Goal: Task Accomplishment & Management: Use online tool/utility

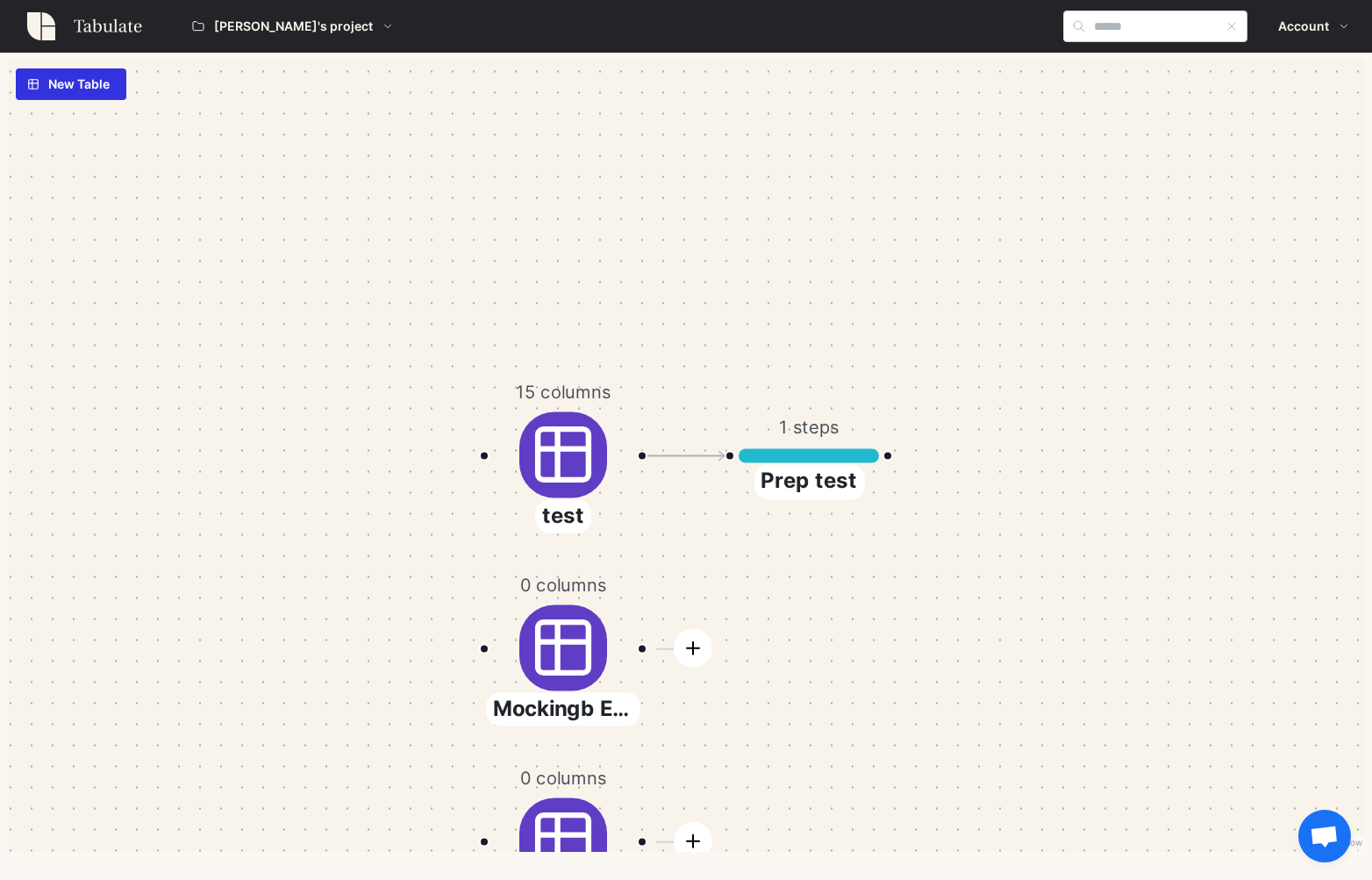
scroll to position [21, 0]
click at [79, 92] on span "New Table" at bounding box center [79, 84] width 62 height 30
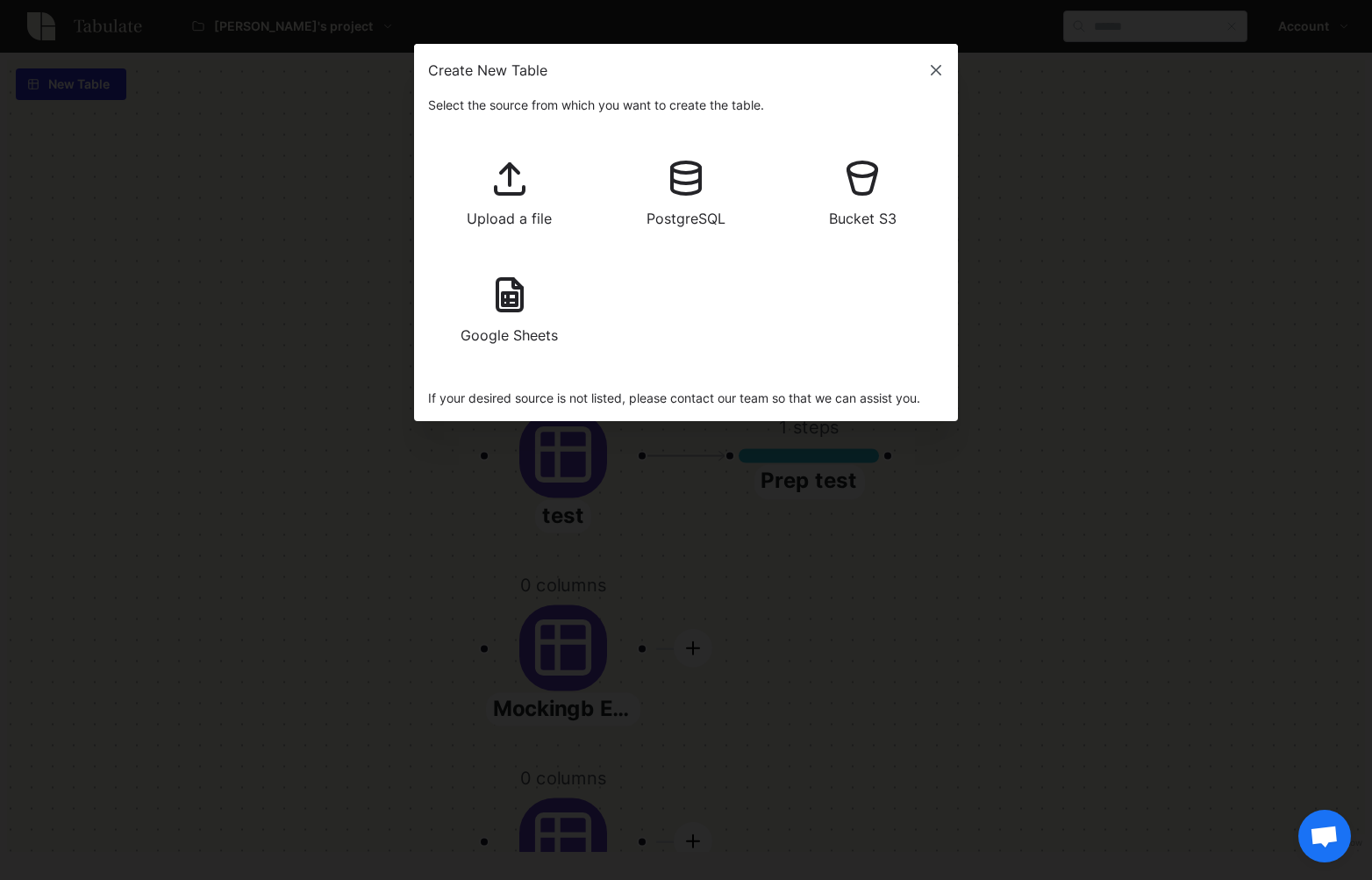
click at [541, 200] on button "Upload a file" at bounding box center [509, 194] width 162 height 103
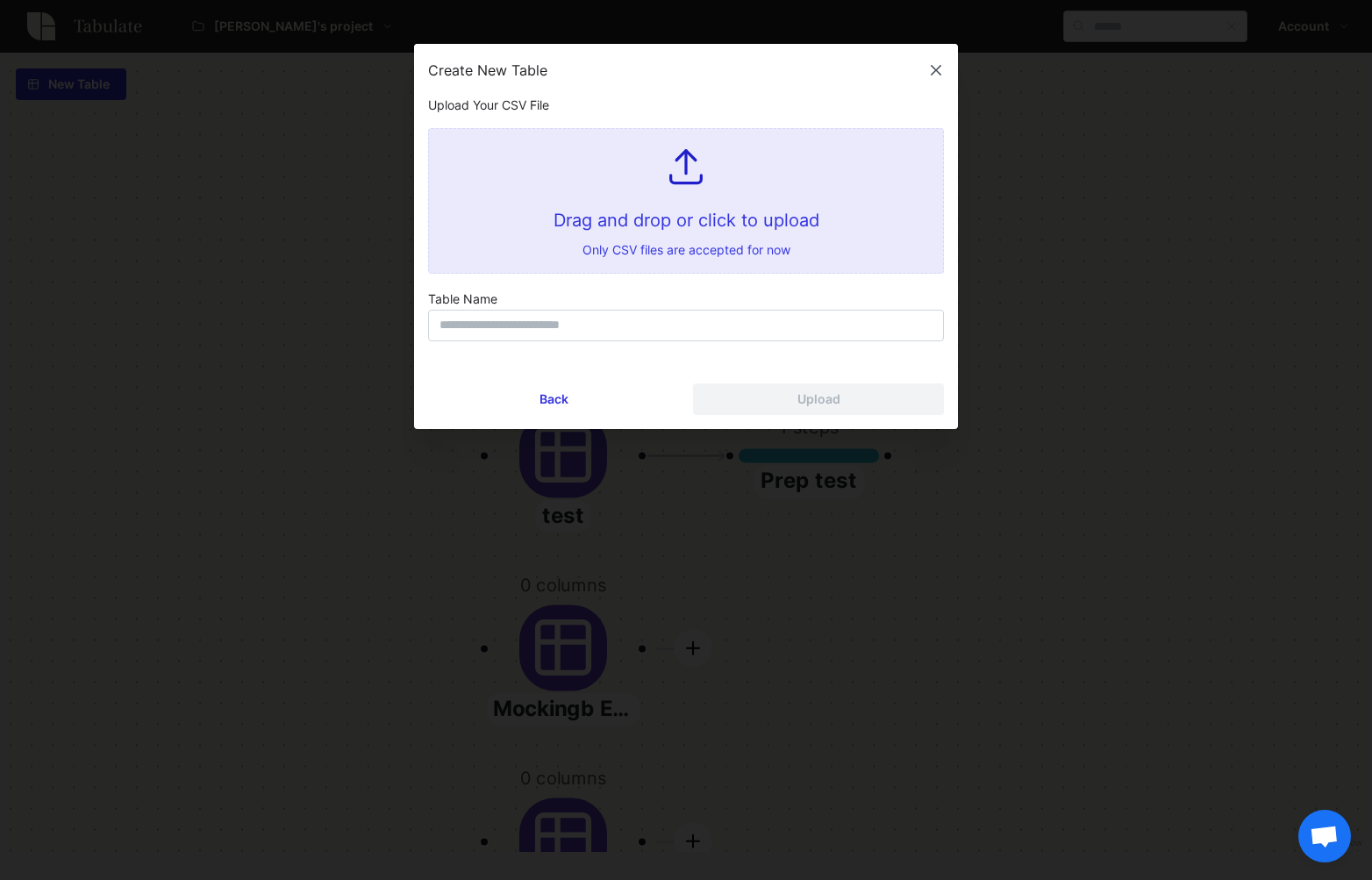
type input "**********"
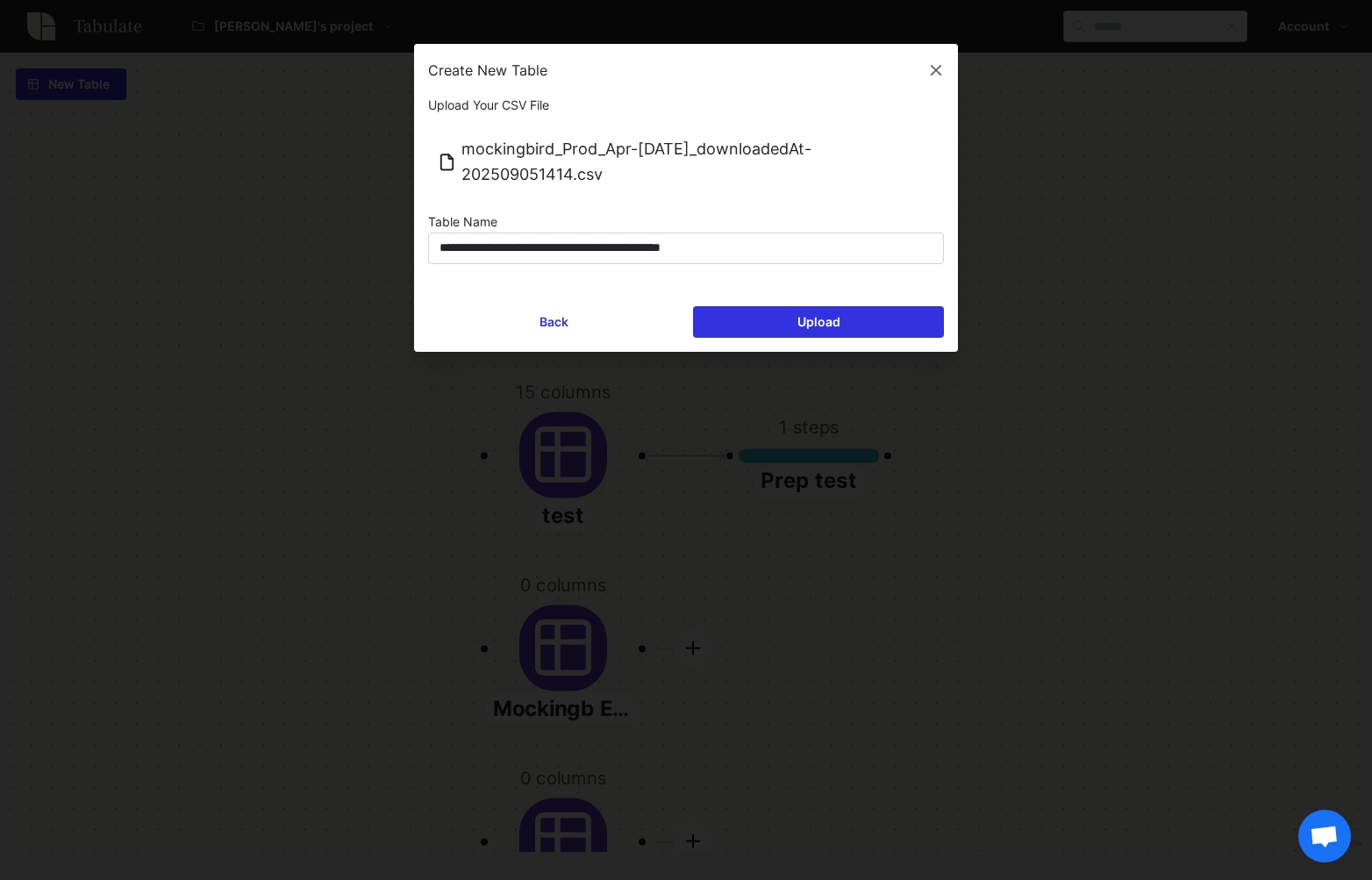
click at [807, 316] on div "Upload" at bounding box center [819, 321] width 43 height 12
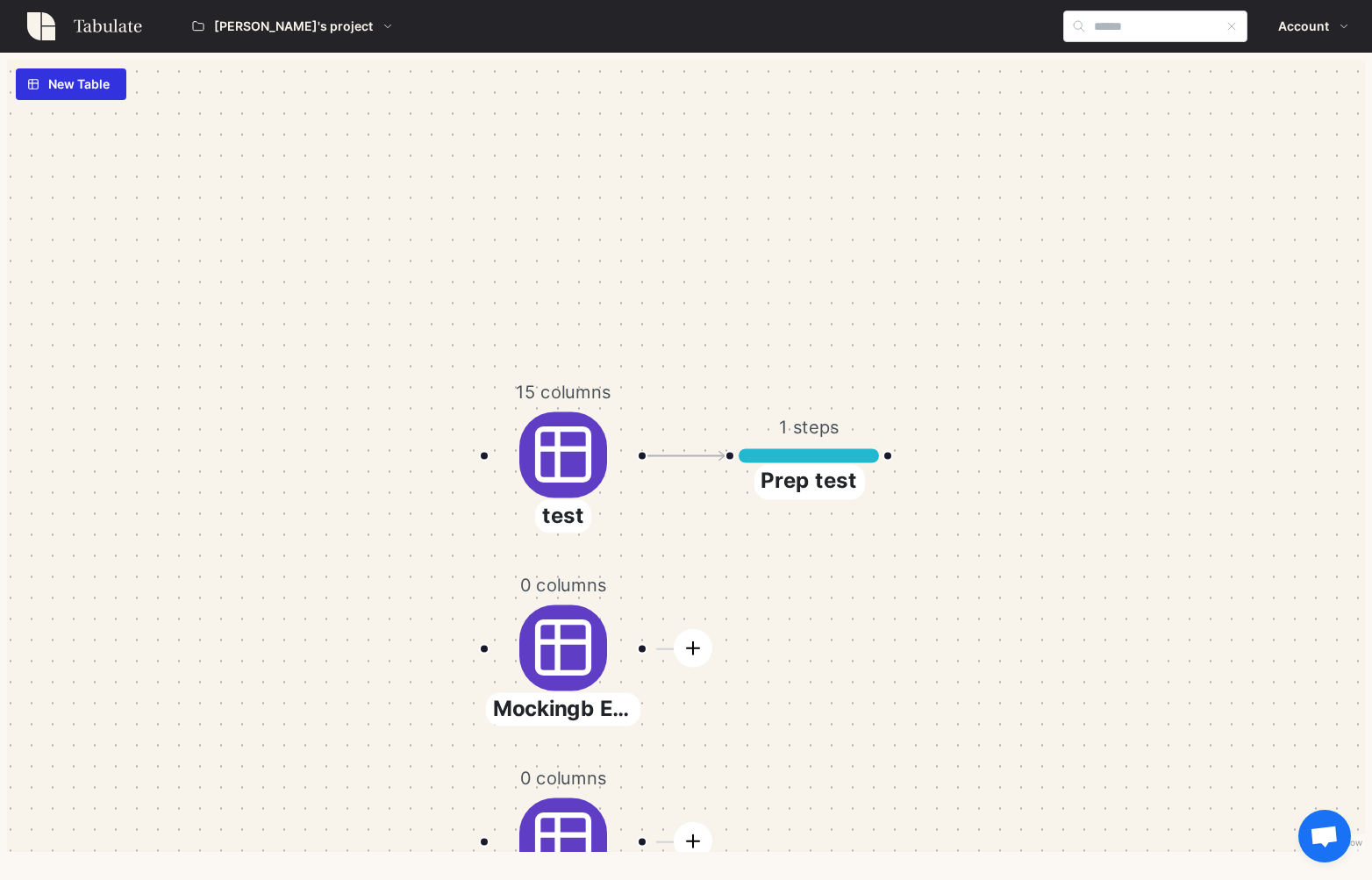
click at [274, 31] on span "[PERSON_NAME]'s project" at bounding box center [292, 26] width 158 height 30
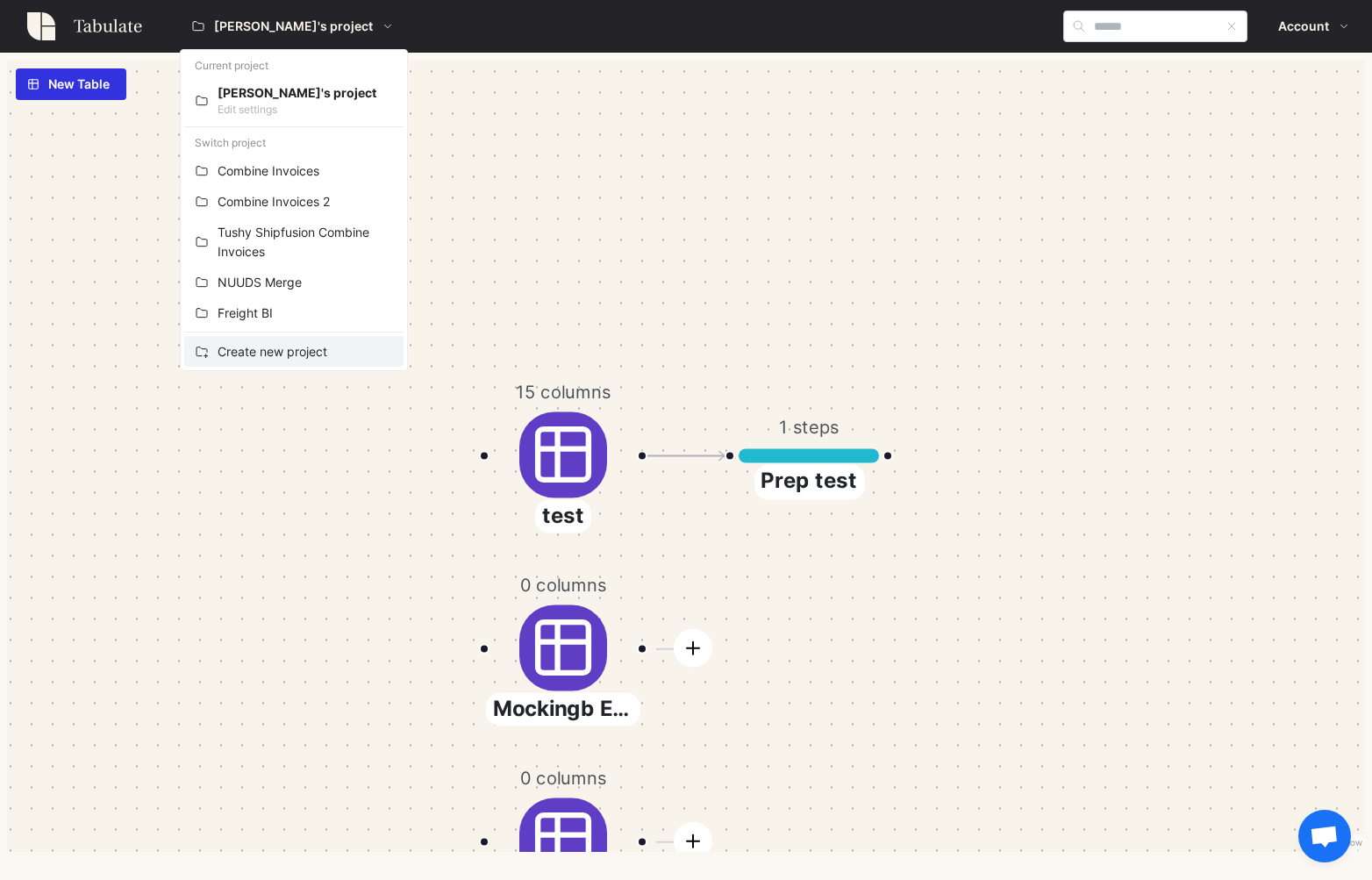
click at [269, 359] on div "Create new project" at bounding box center [305, 351] width 175 height 20
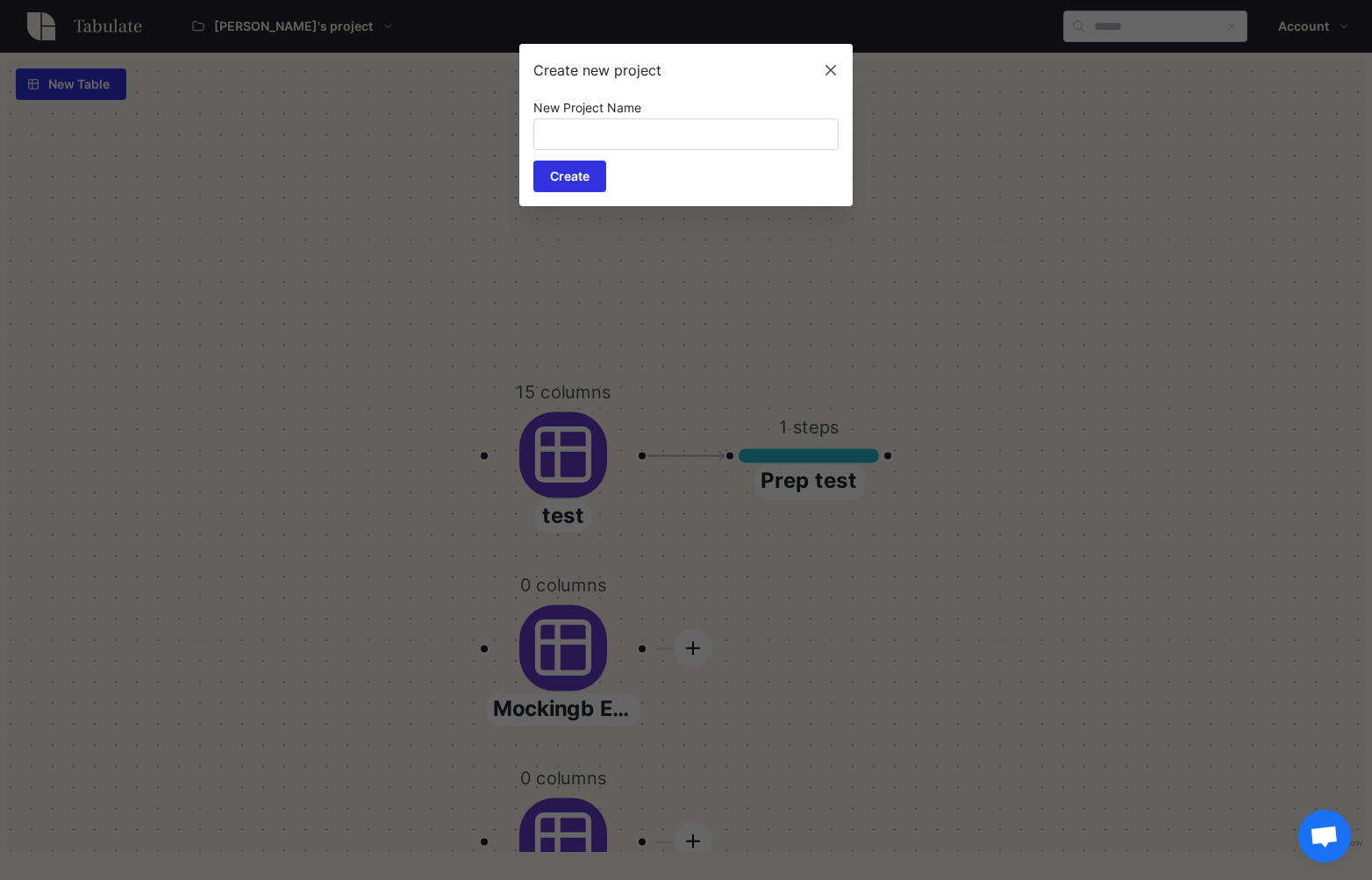
click at [554, 131] on input "New Project Name" at bounding box center [686, 134] width 306 height 32
type input "**********"
click at [572, 185] on span "Create" at bounding box center [570, 176] width 39 height 30
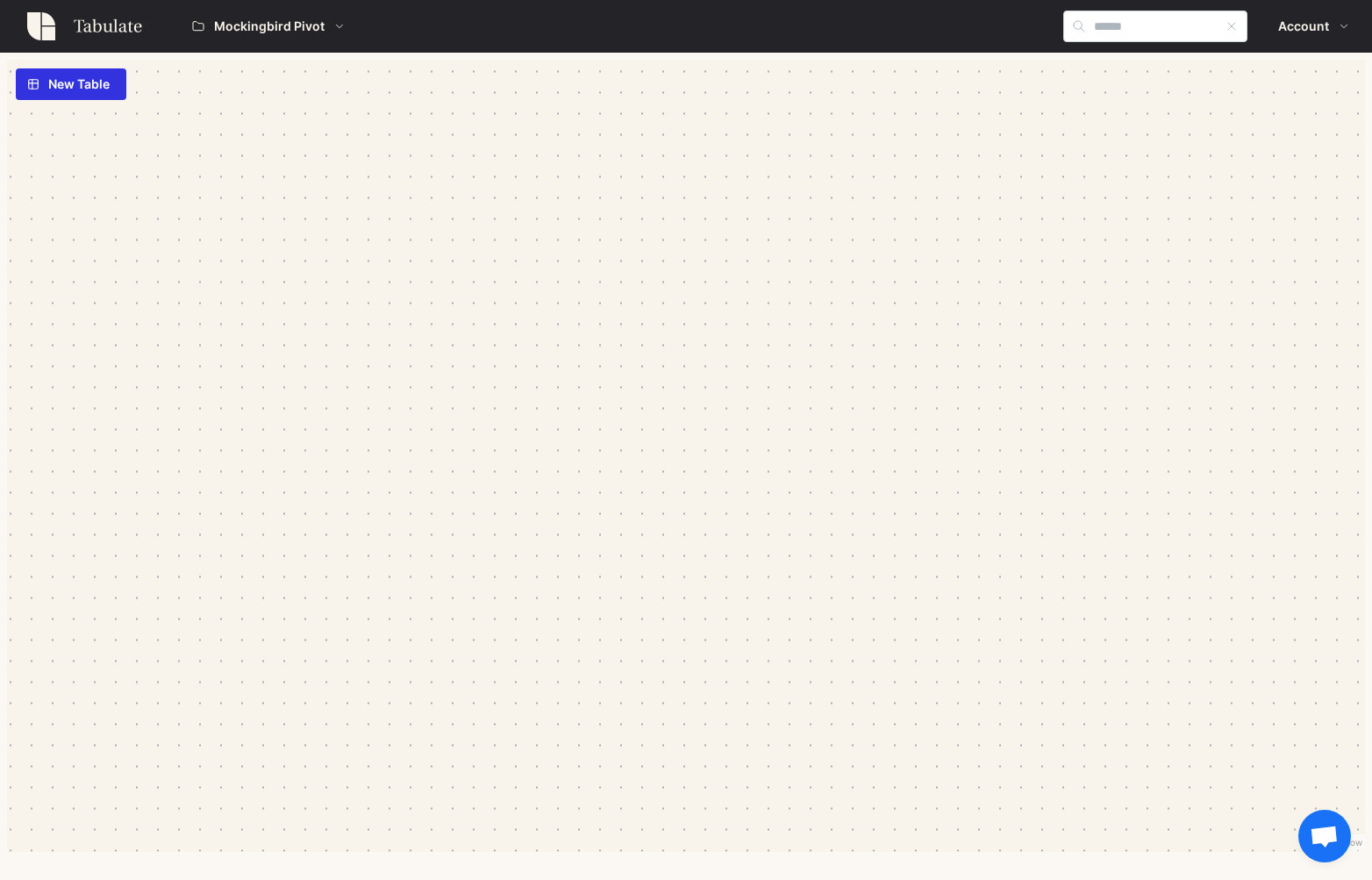
click at [86, 88] on span "New Table" at bounding box center [79, 84] width 62 height 30
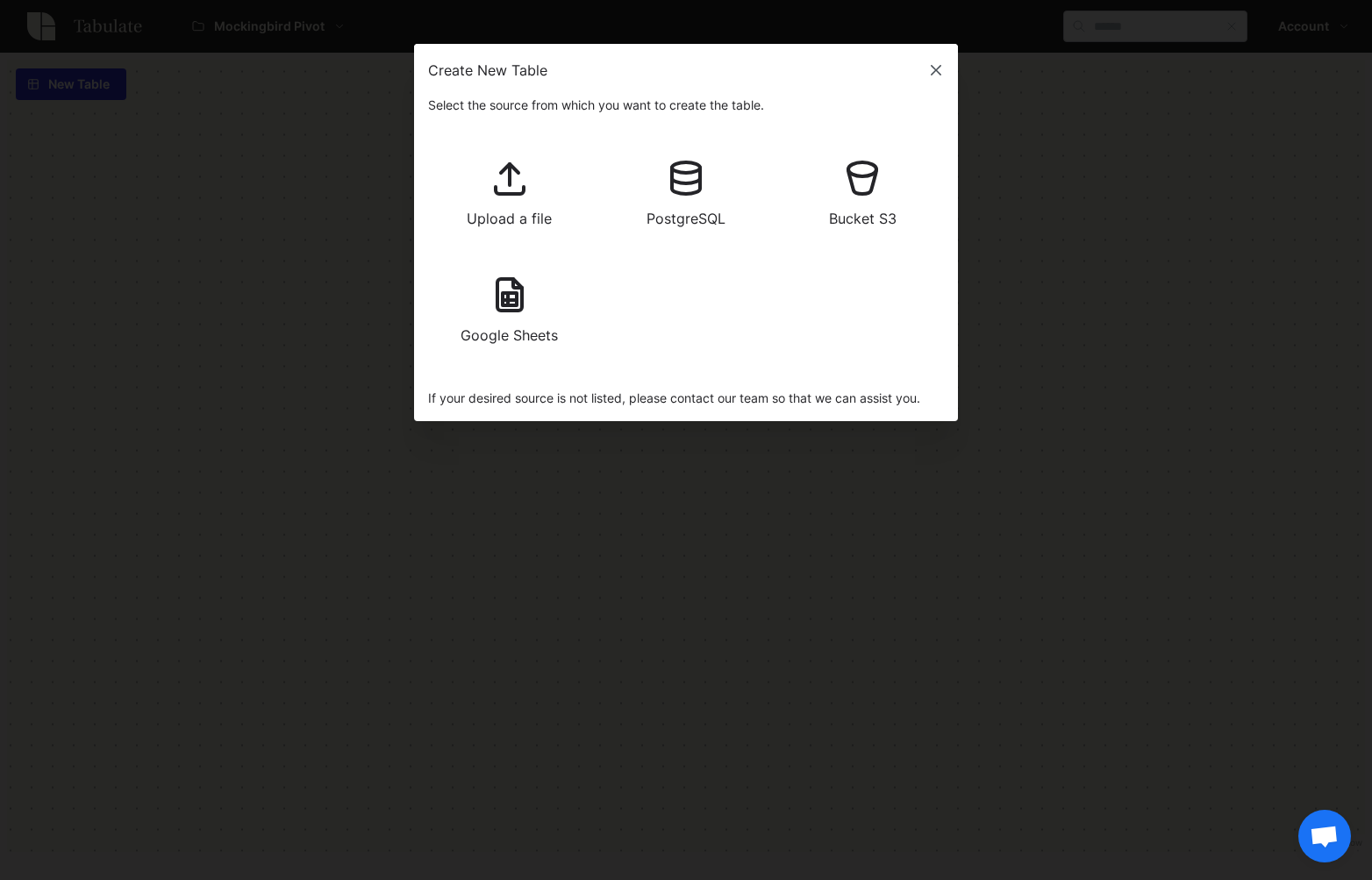
click at [529, 172] on icon "button" at bounding box center [510, 178] width 42 height 42
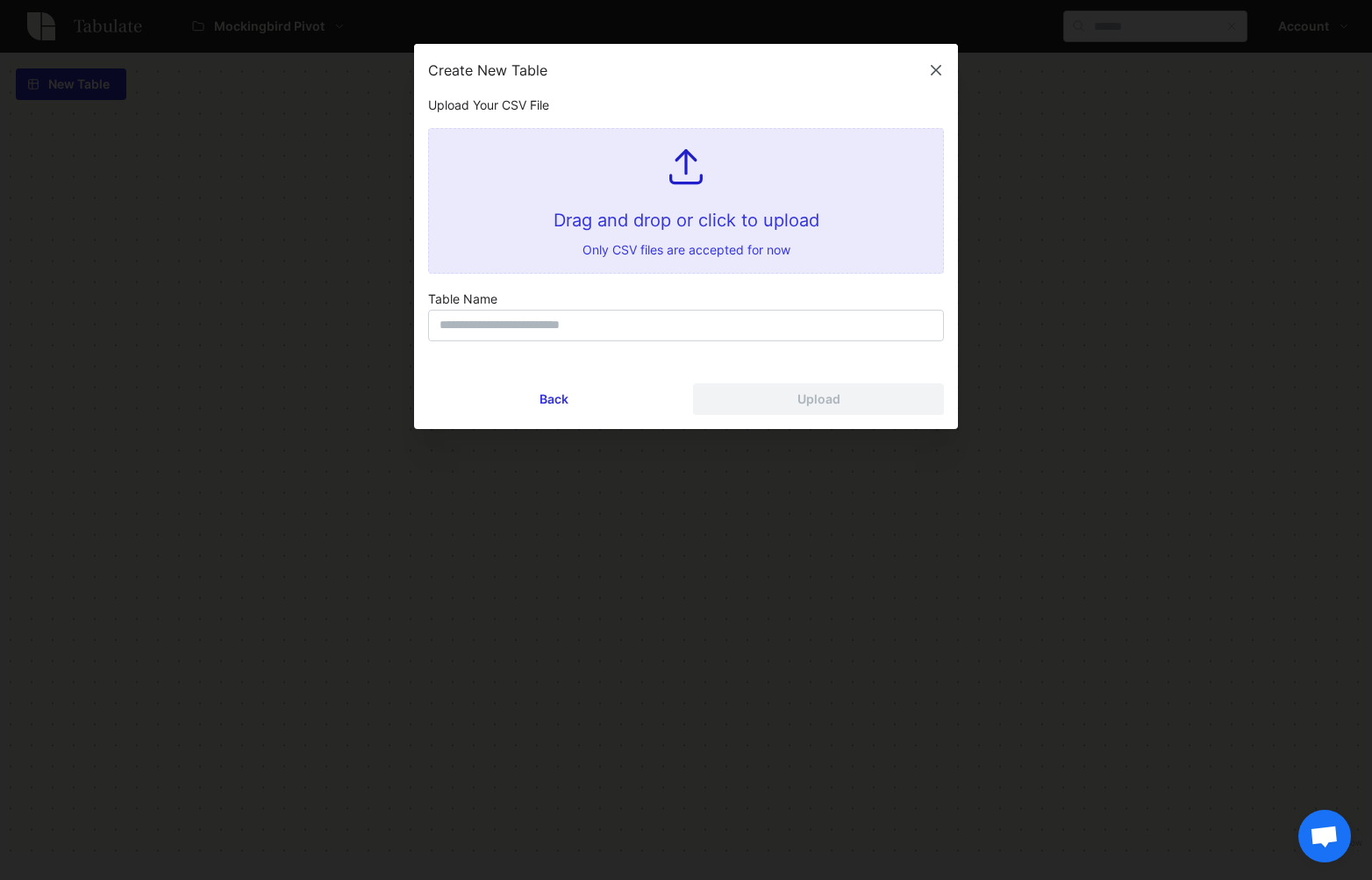
type input "**********"
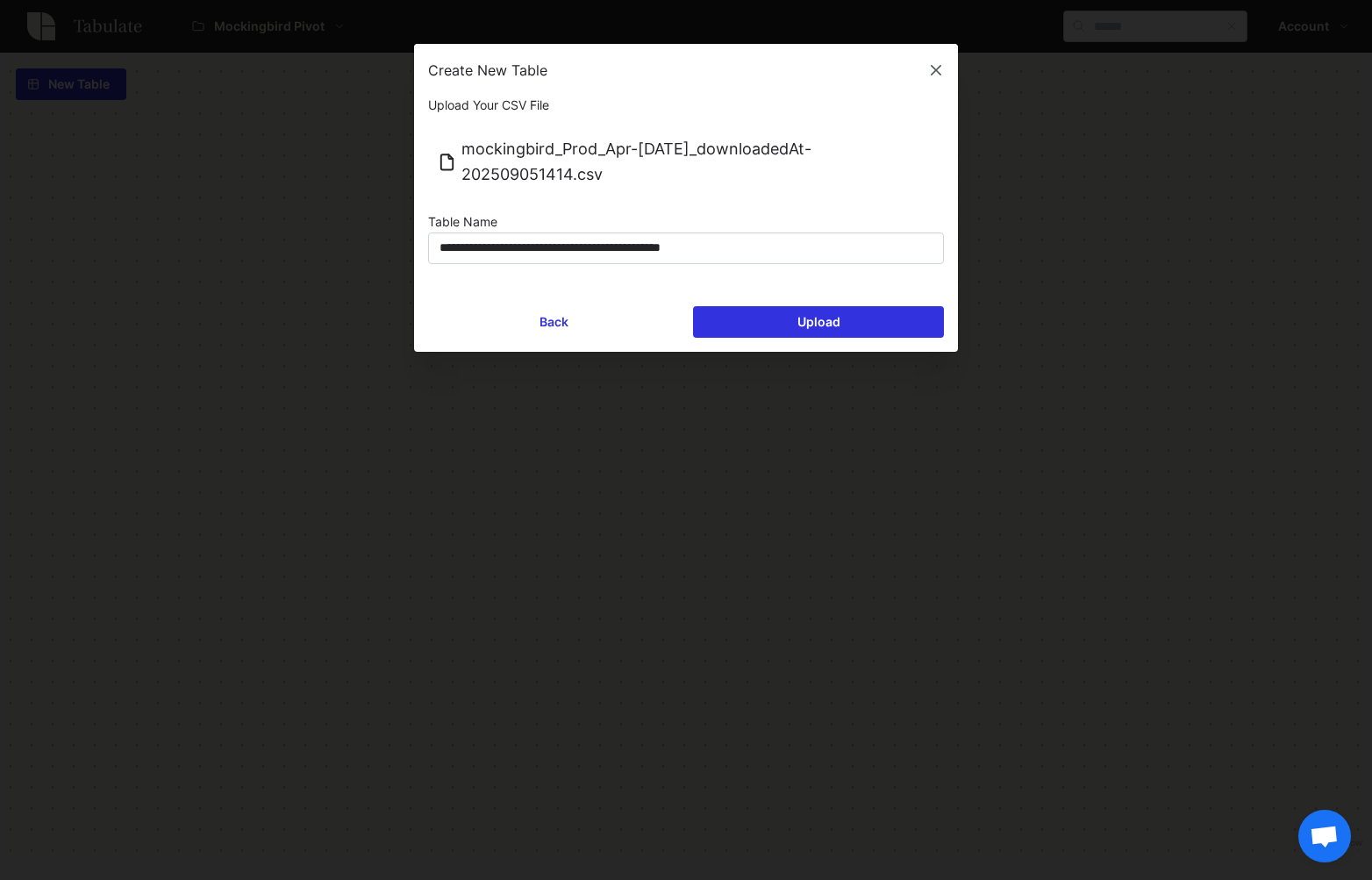
click at [833, 316] on div "Upload" at bounding box center [819, 321] width 43 height 12
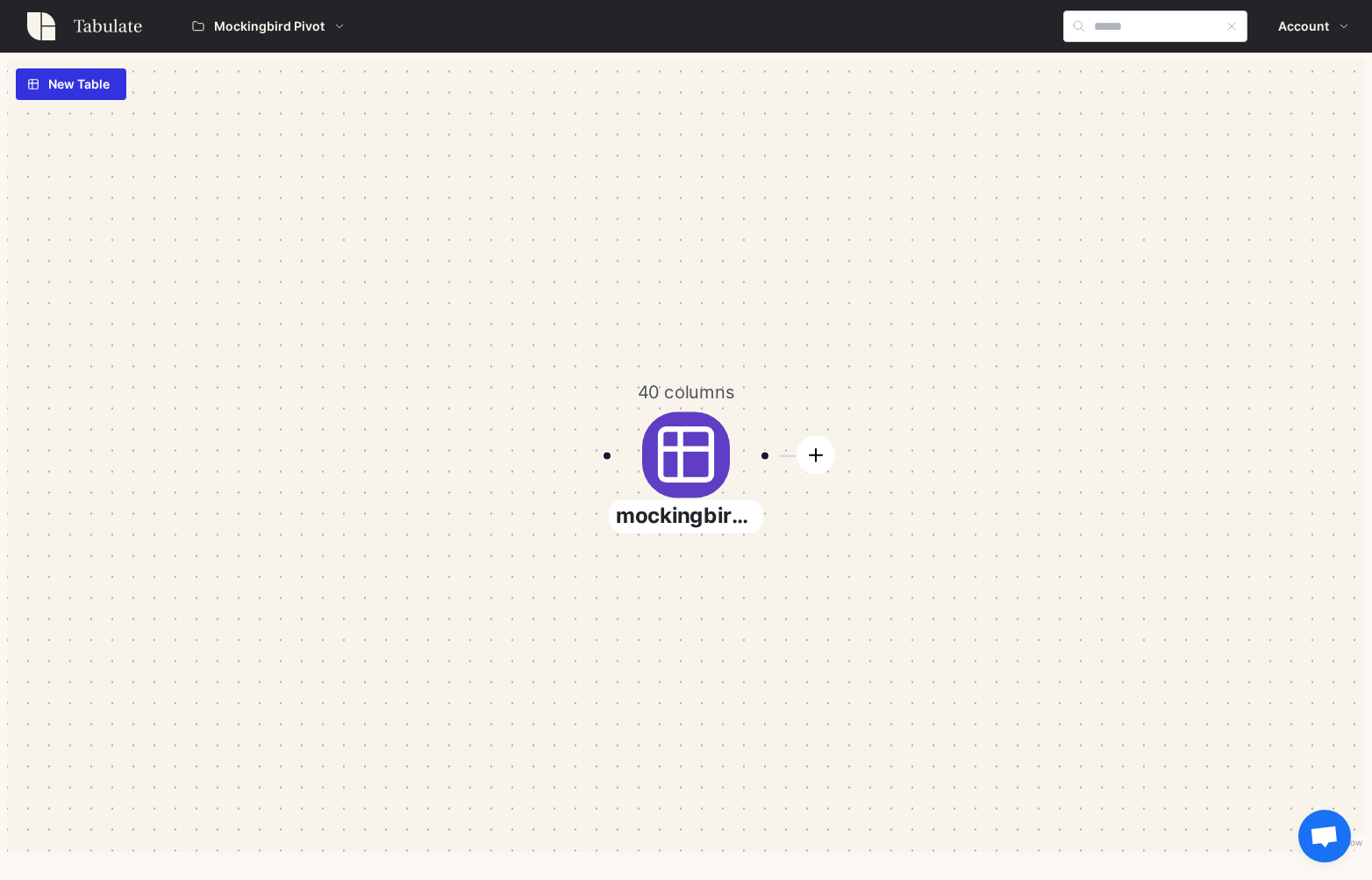
click at [819, 455] on icon "button" at bounding box center [816, 455] width 21 height 21
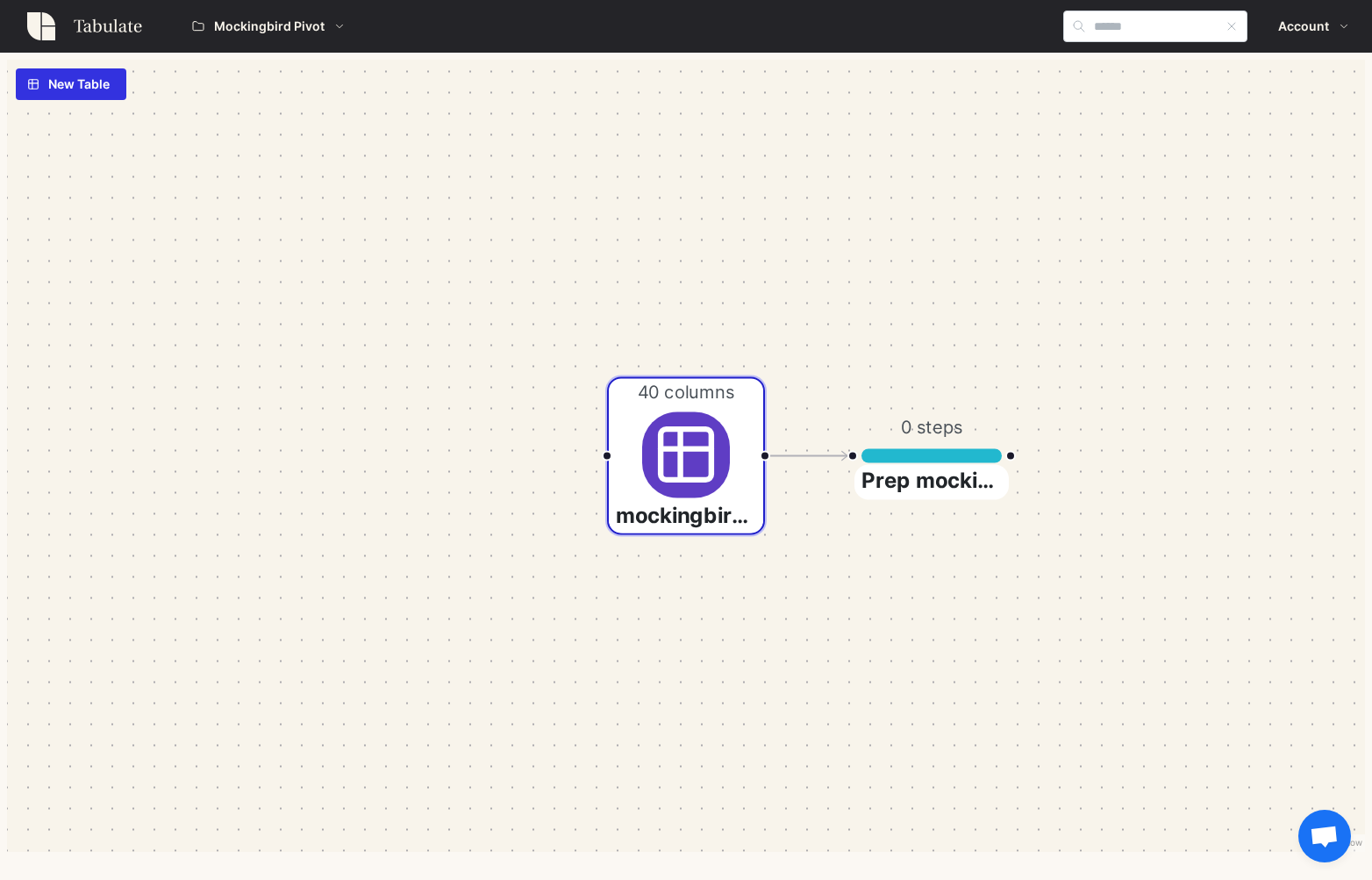
click at [933, 451] on div at bounding box center [932, 455] width 139 height 14
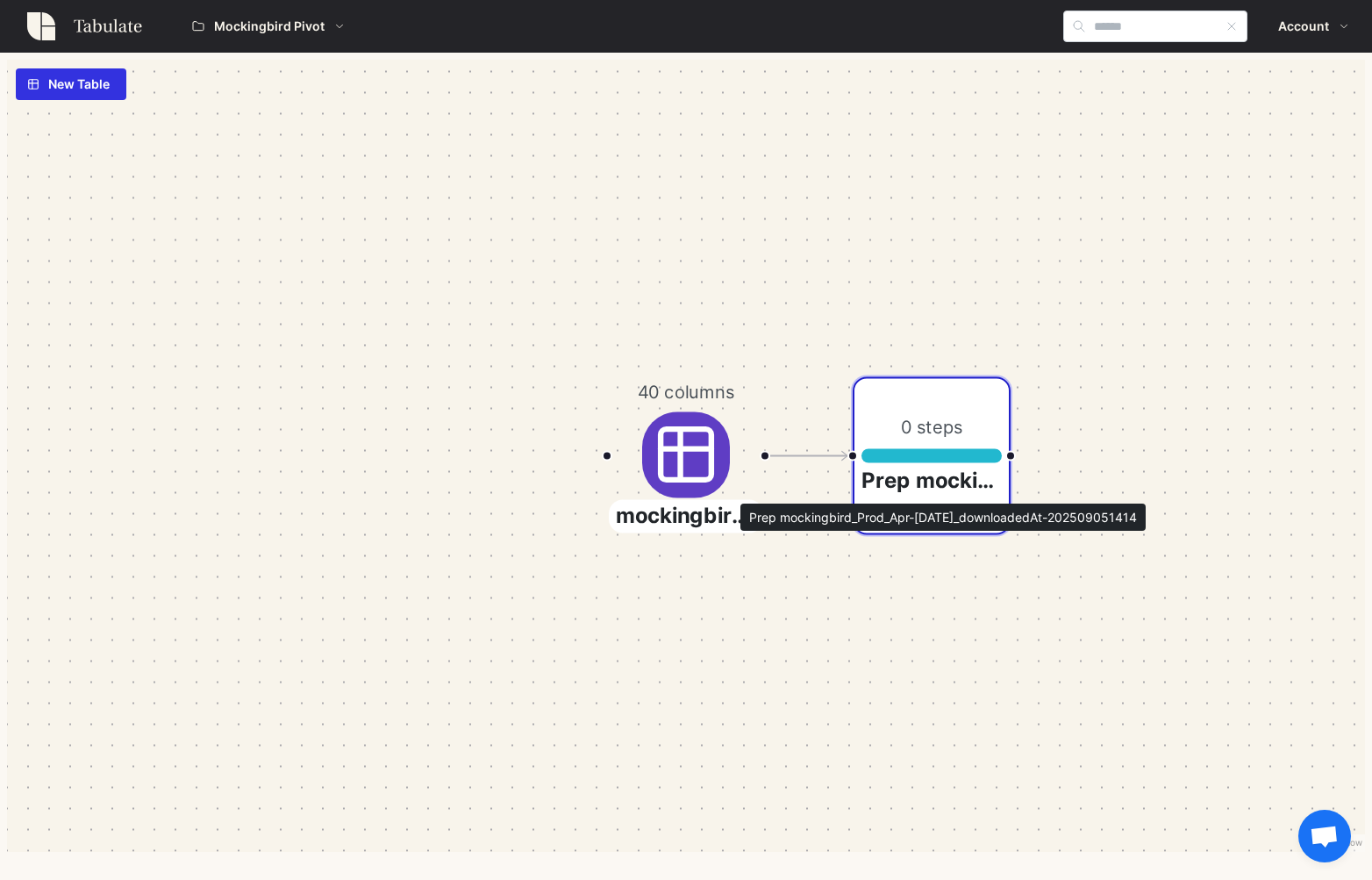
click at [926, 476] on span "Prep mockingbird_Prod_Apr-[DATE]_downloadedAt-202509051414" at bounding box center [932, 481] width 155 height 35
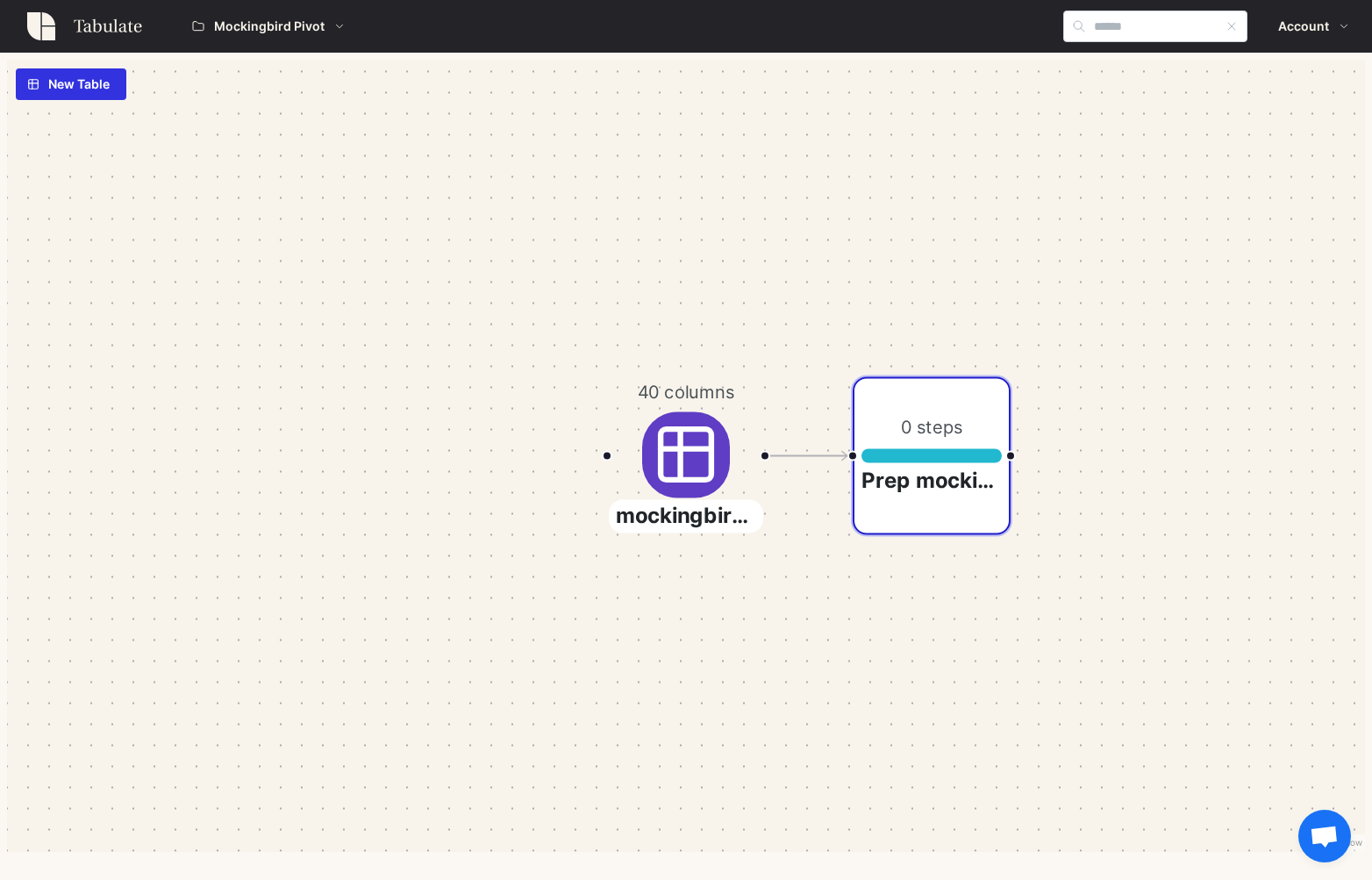
click at [977, 442] on div "0 steps Prep mockingbird_Prod_Apr-[DATE]_downloadedAt-202509051414" at bounding box center [932, 456] width 158 height 158
click at [89, 82] on span "New Table" at bounding box center [79, 84] width 62 height 30
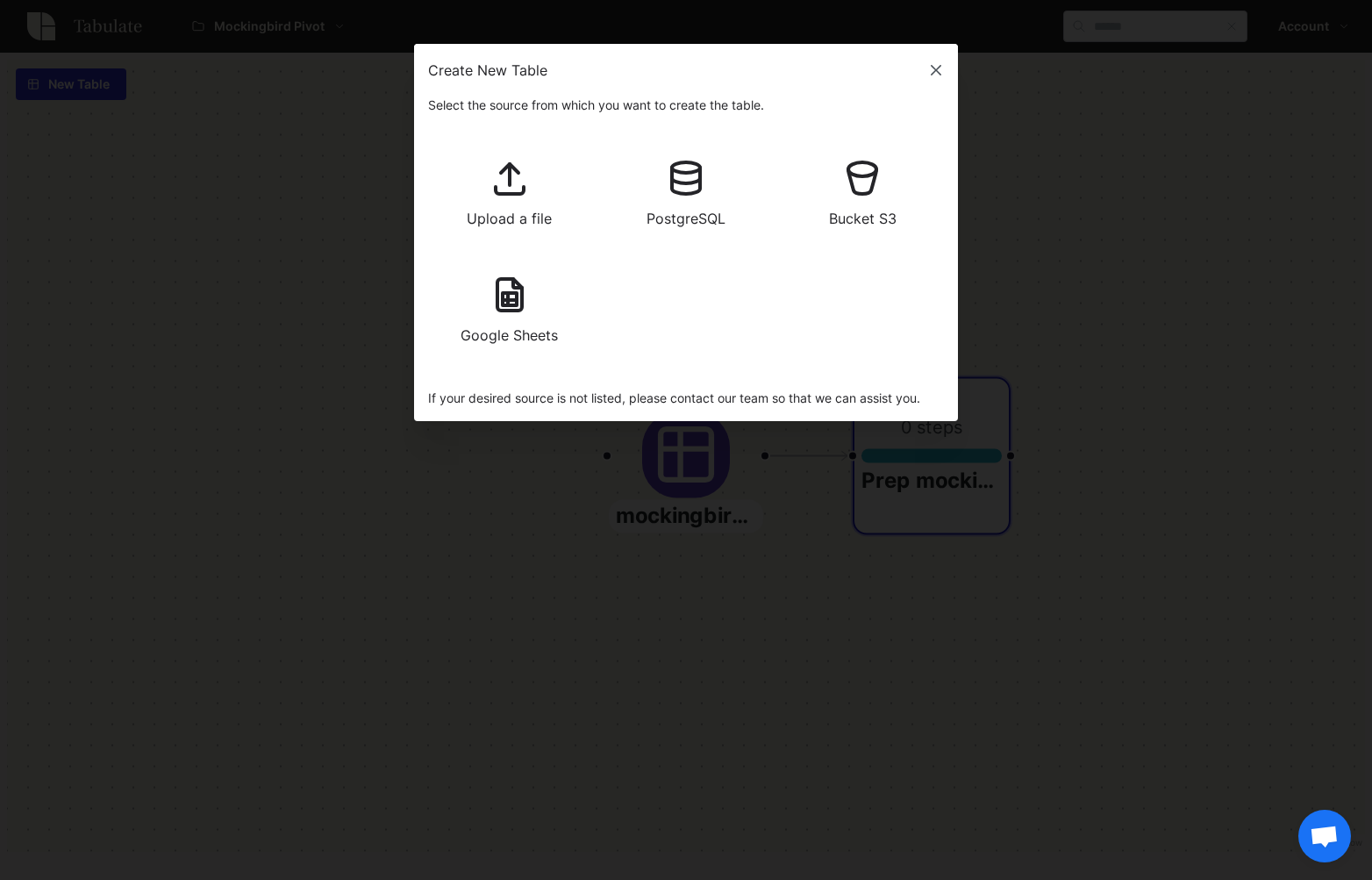
click at [933, 67] on icon "button" at bounding box center [936, 70] width 18 height 18
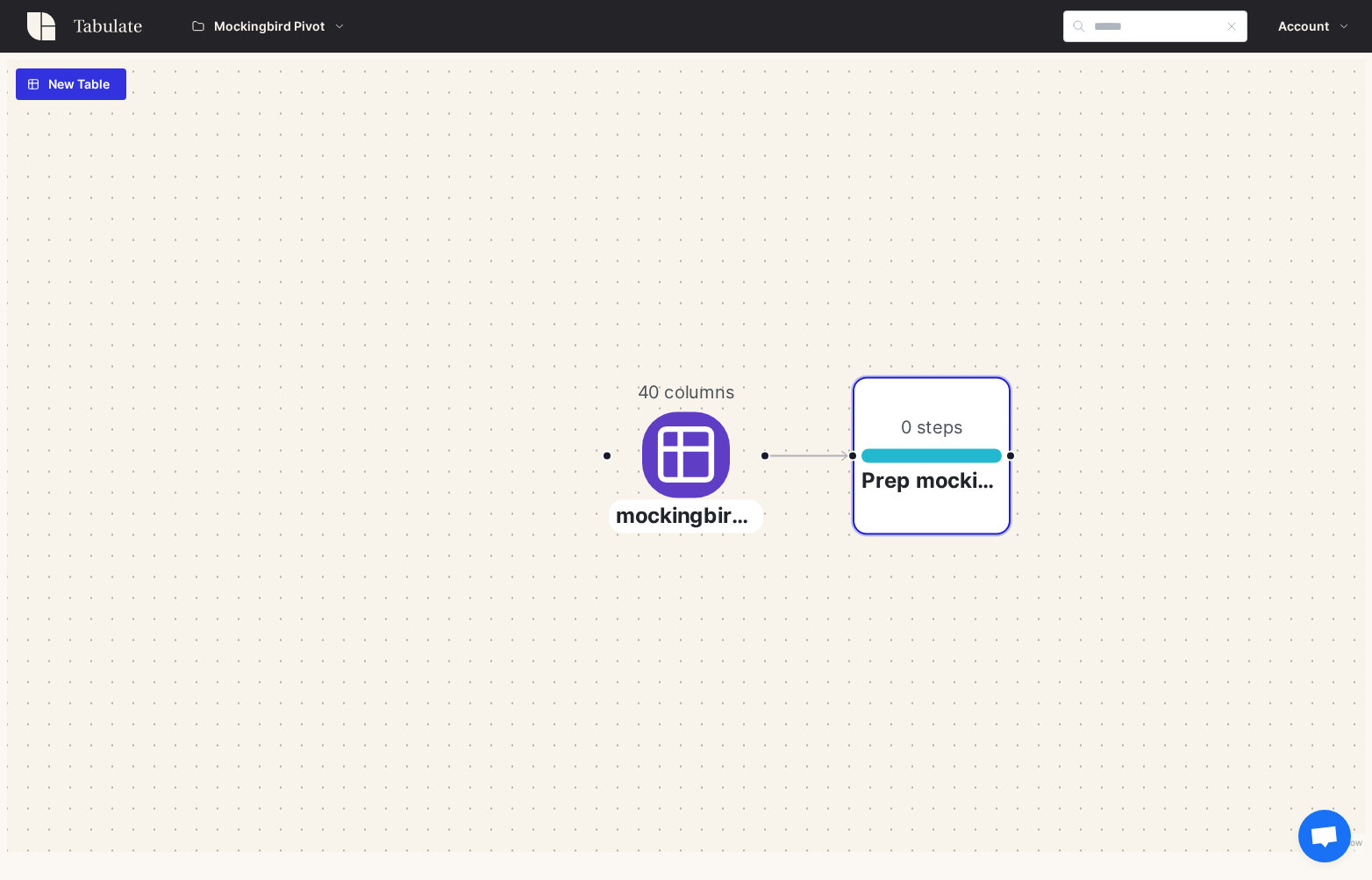
click at [671, 433] on icon at bounding box center [686, 455] width 51 height 51
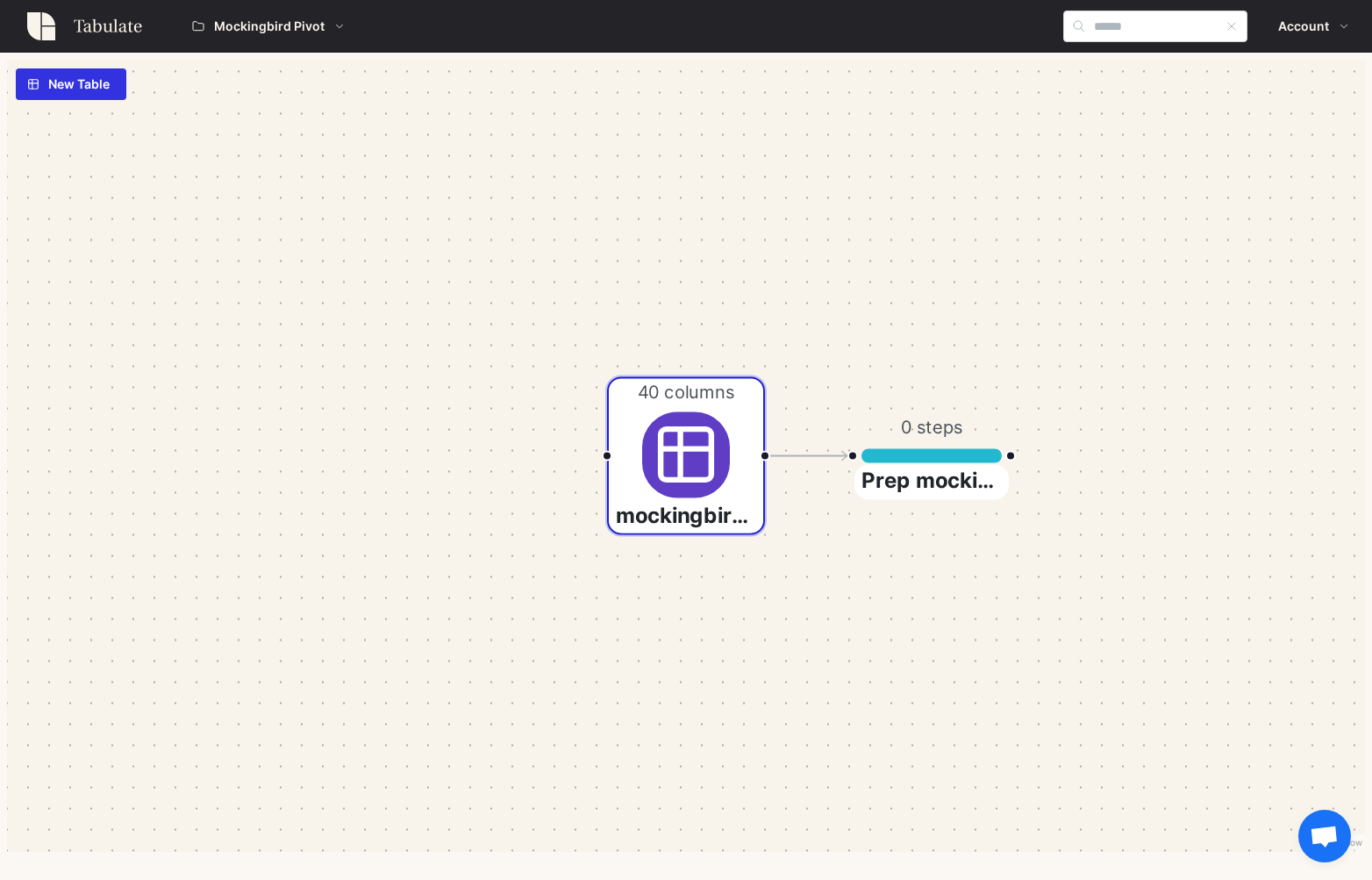
click at [671, 433] on icon at bounding box center [686, 455] width 51 height 51
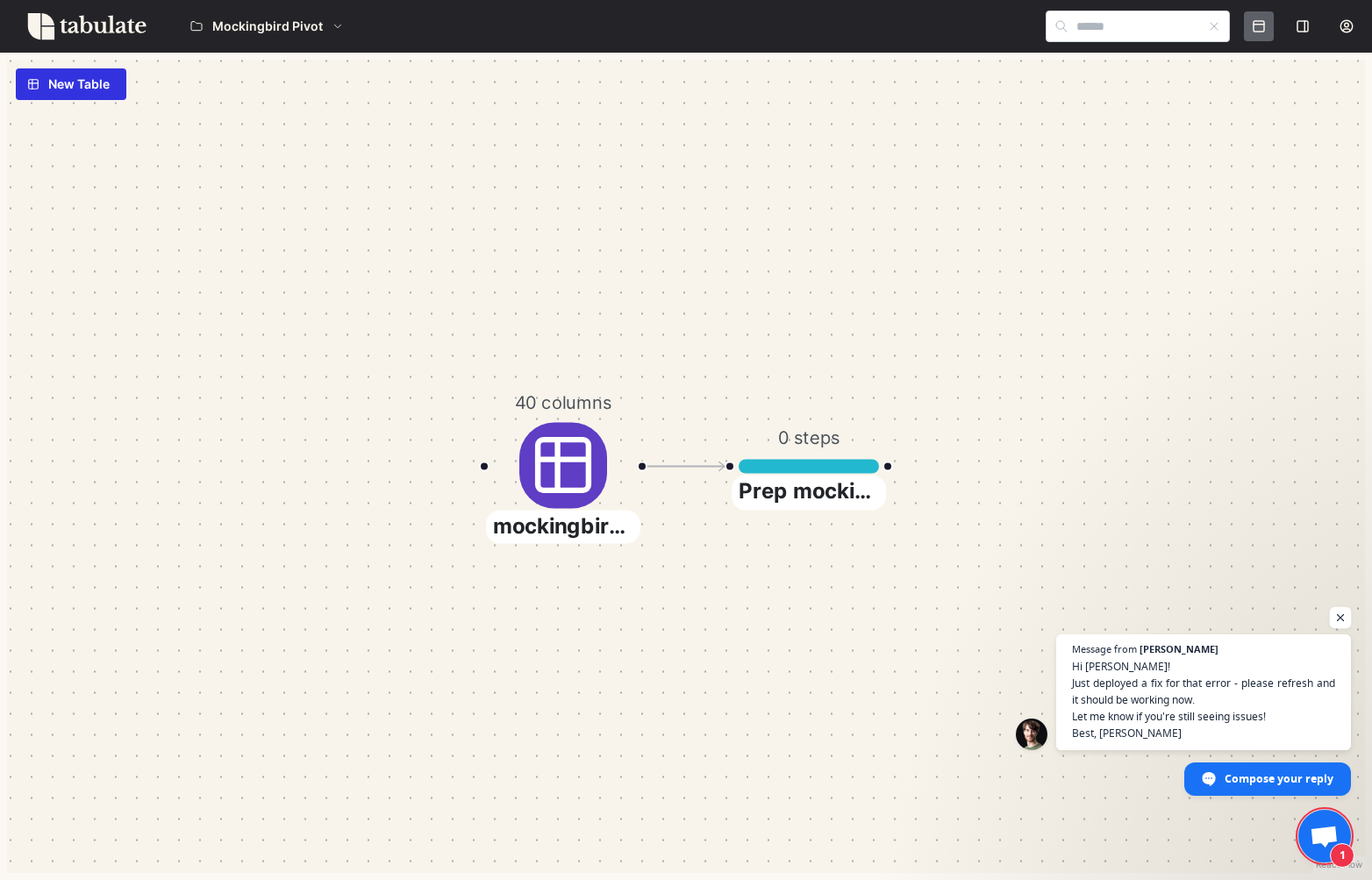
click at [1347, 623] on span "Open chat" at bounding box center [1341, 618] width 22 height 22
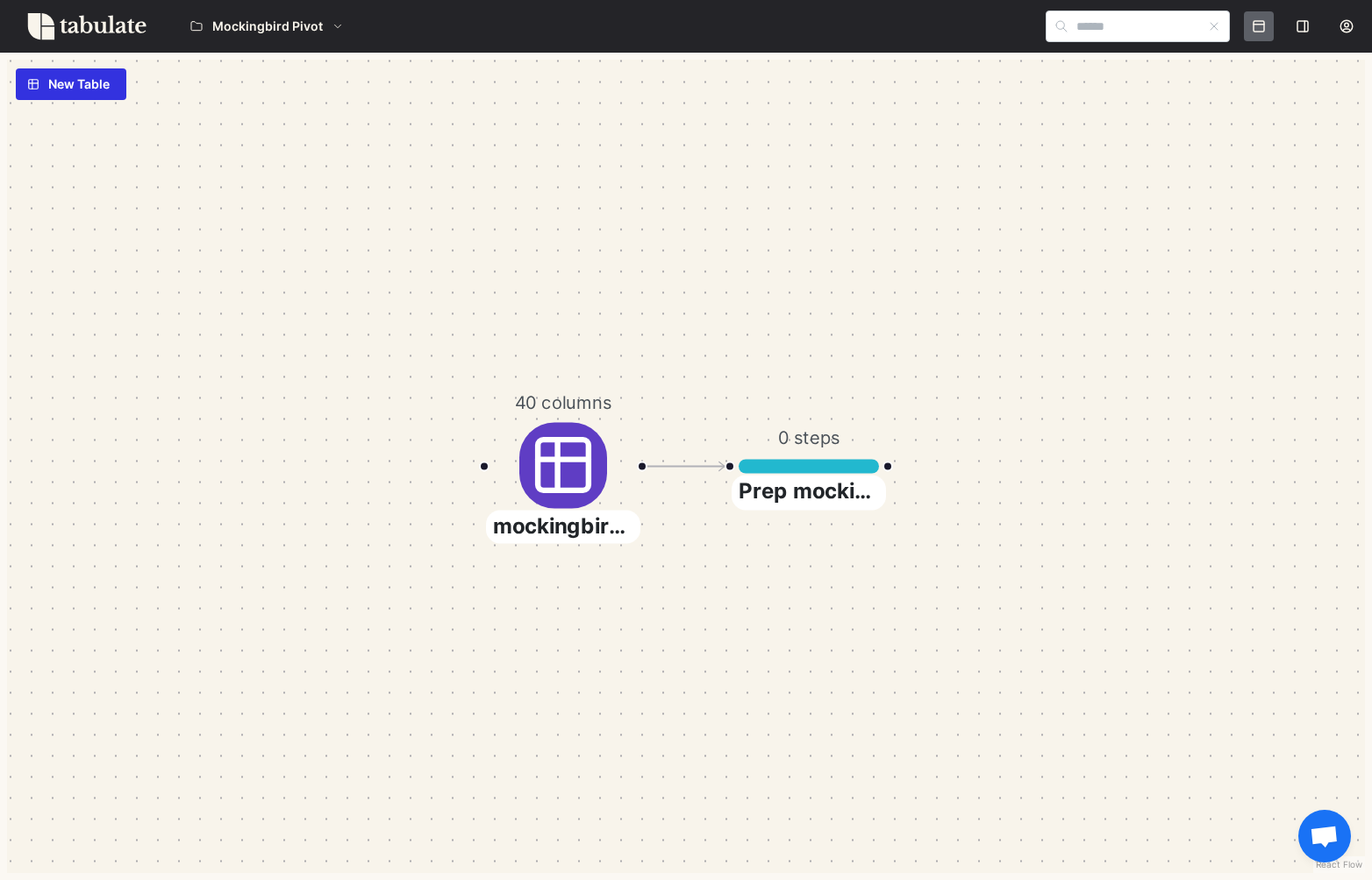
click at [782, 461] on div at bounding box center [809, 466] width 139 height 14
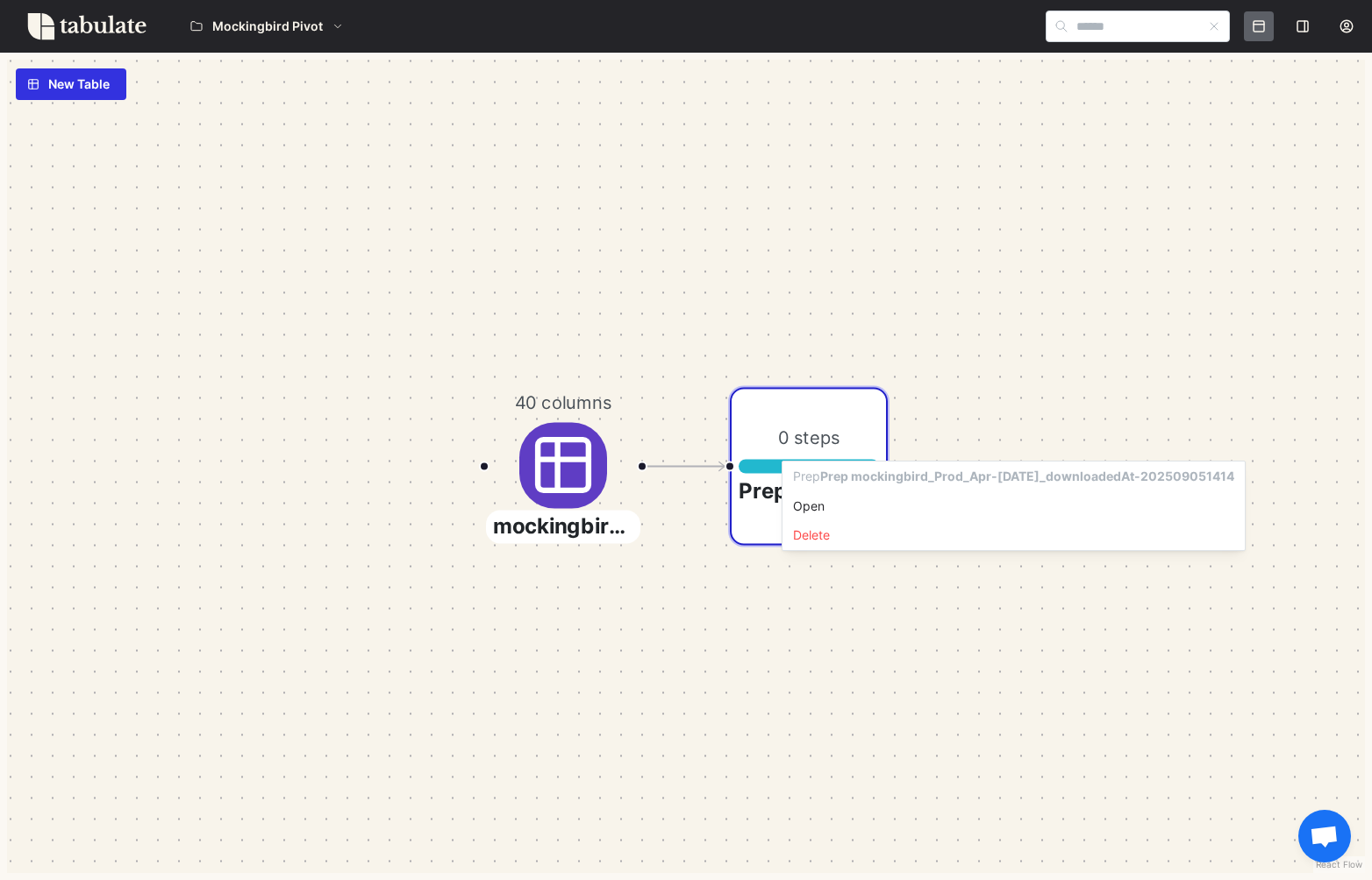
click at [842, 505] on div "Open" at bounding box center [1013, 506] width 441 height 20
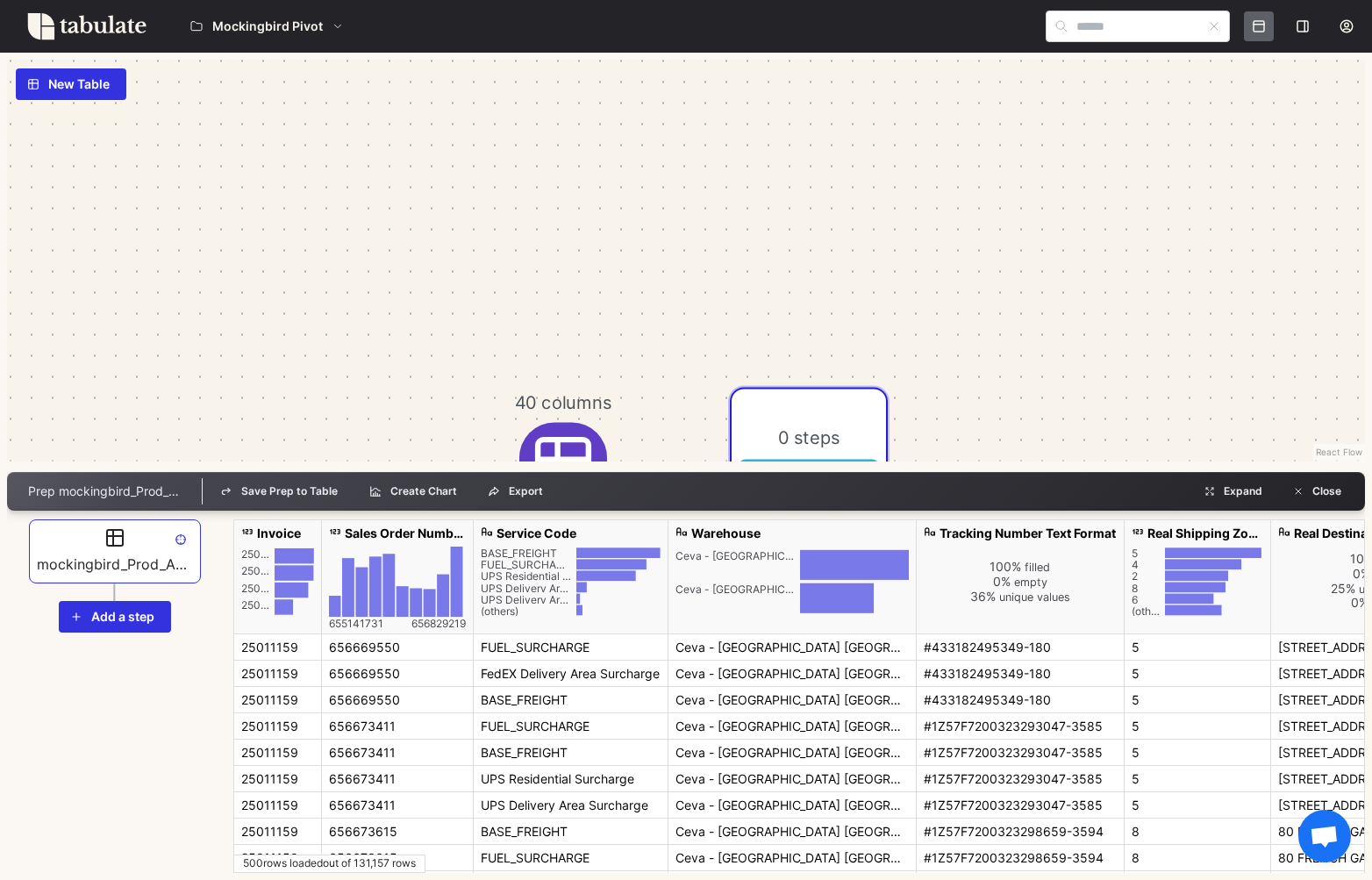
click at [114, 607] on span "Add a step" at bounding box center [122, 617] width 63 height 30
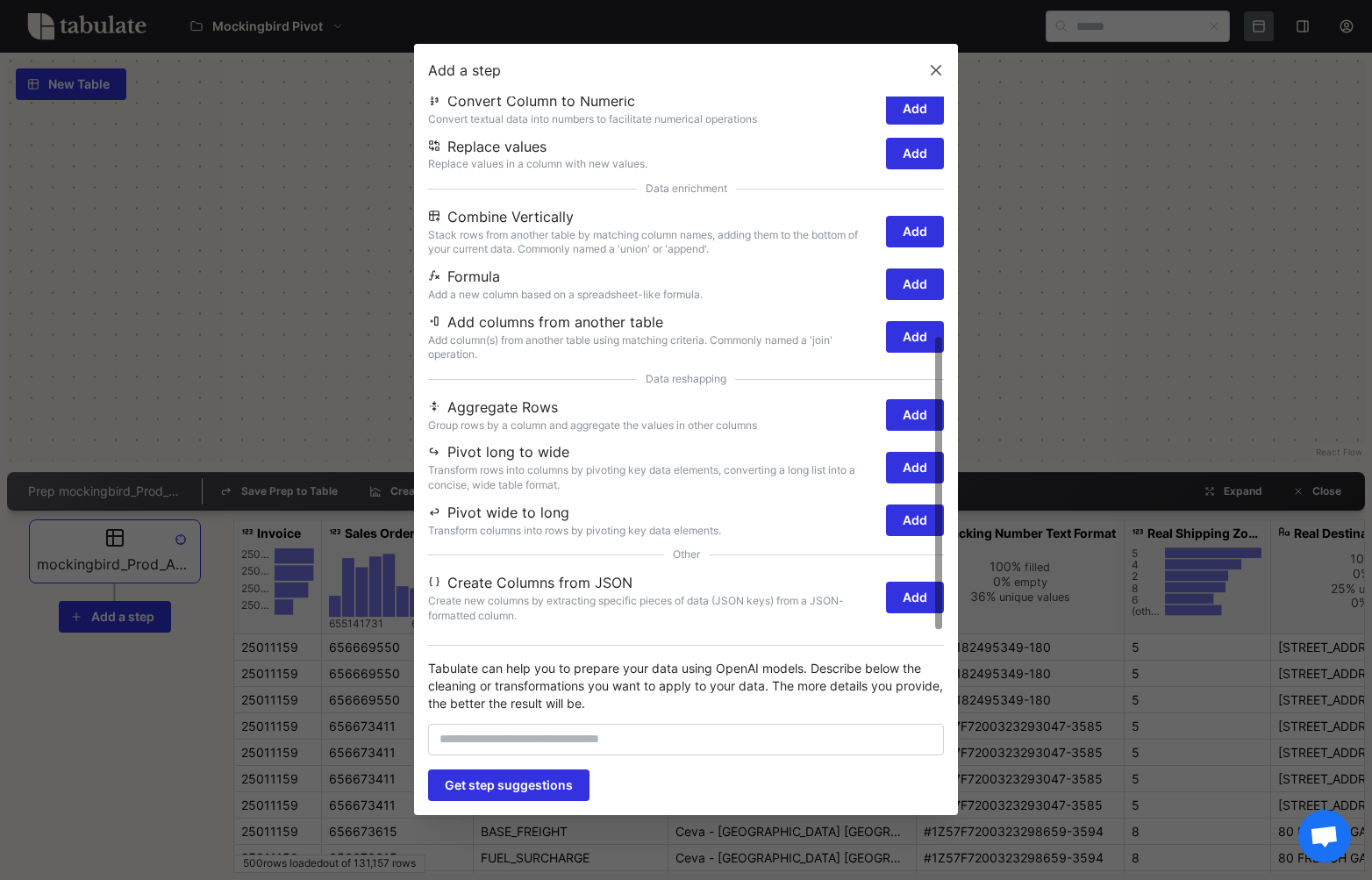
scroll to position [434, 0]
click at [905, 473] on span "Add" at bounding box center [916, 467] width 24 height 30
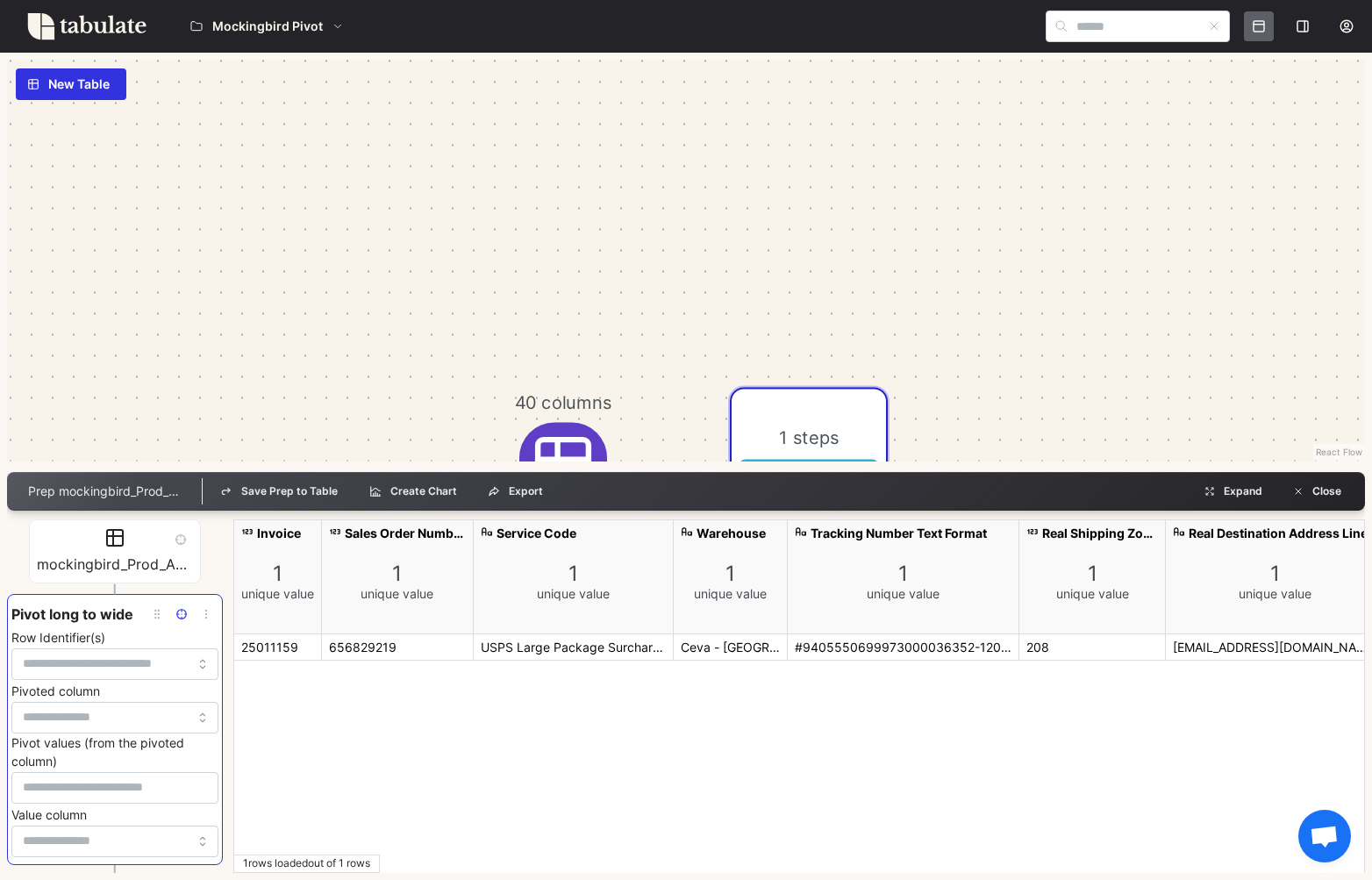
click at [68, 656] on input "Row Identifier(s)" at bounding box center [105, 664] width 165 height 20
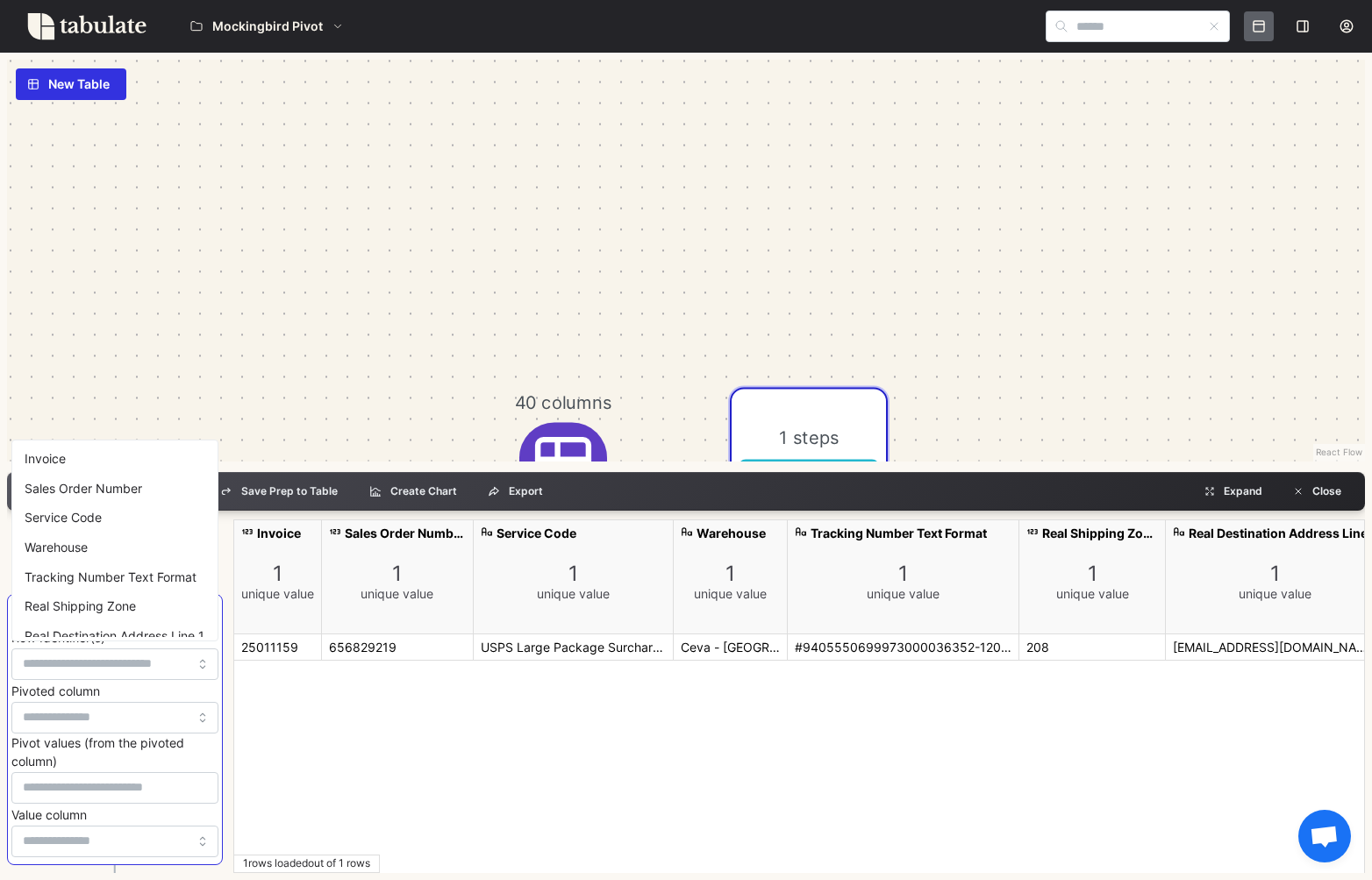
click at [106, 488] on div "Sales Order Number" at bounding box center [115, 489] width 199 height 30
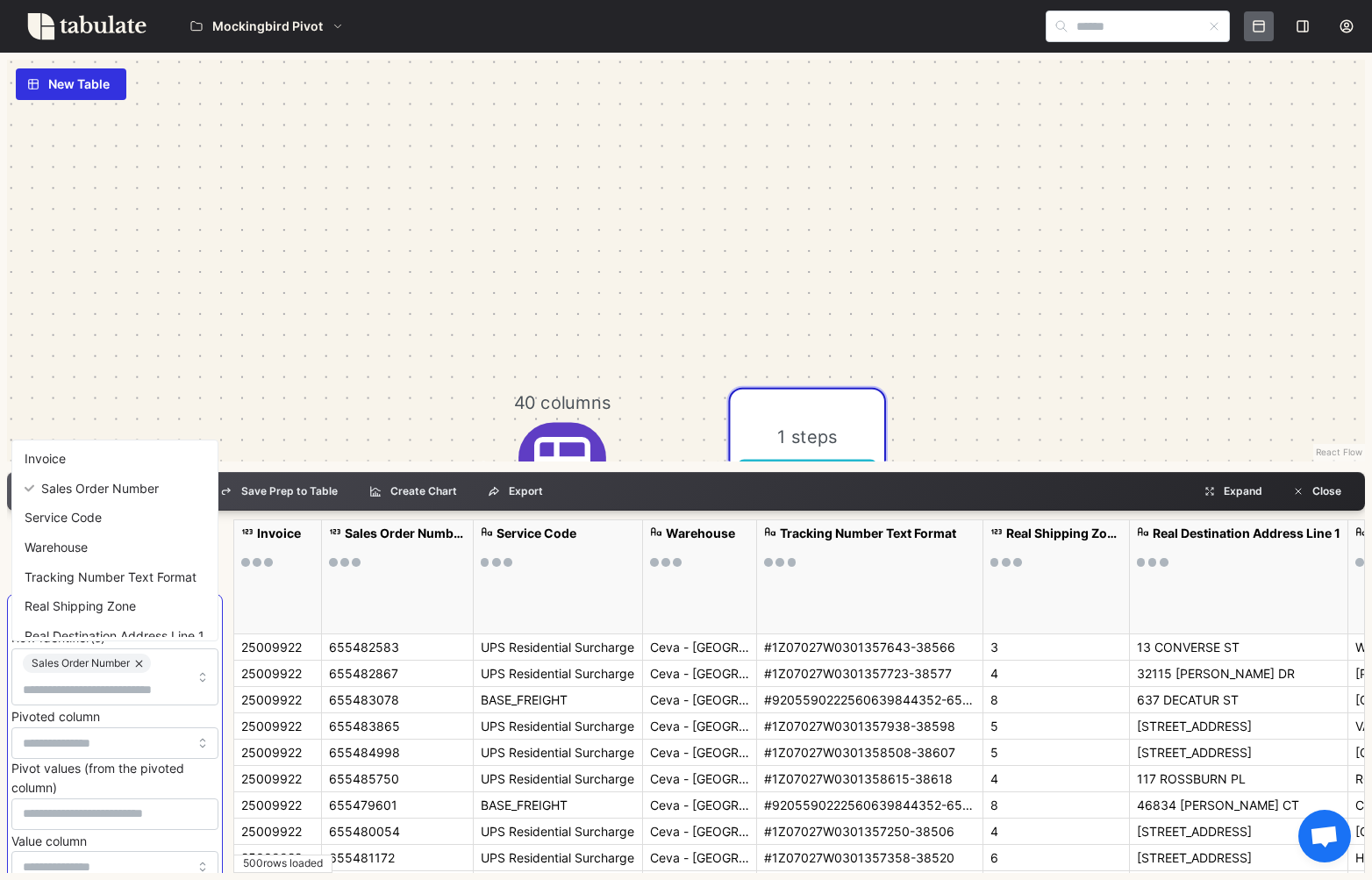
click at [263, 412] on div "40 columns mockingbird_Prod_Apr-Jul_downloadedAt-202509051414 1 steps Prep mock…" at bounding box center [685, 261] width 1358 height 402
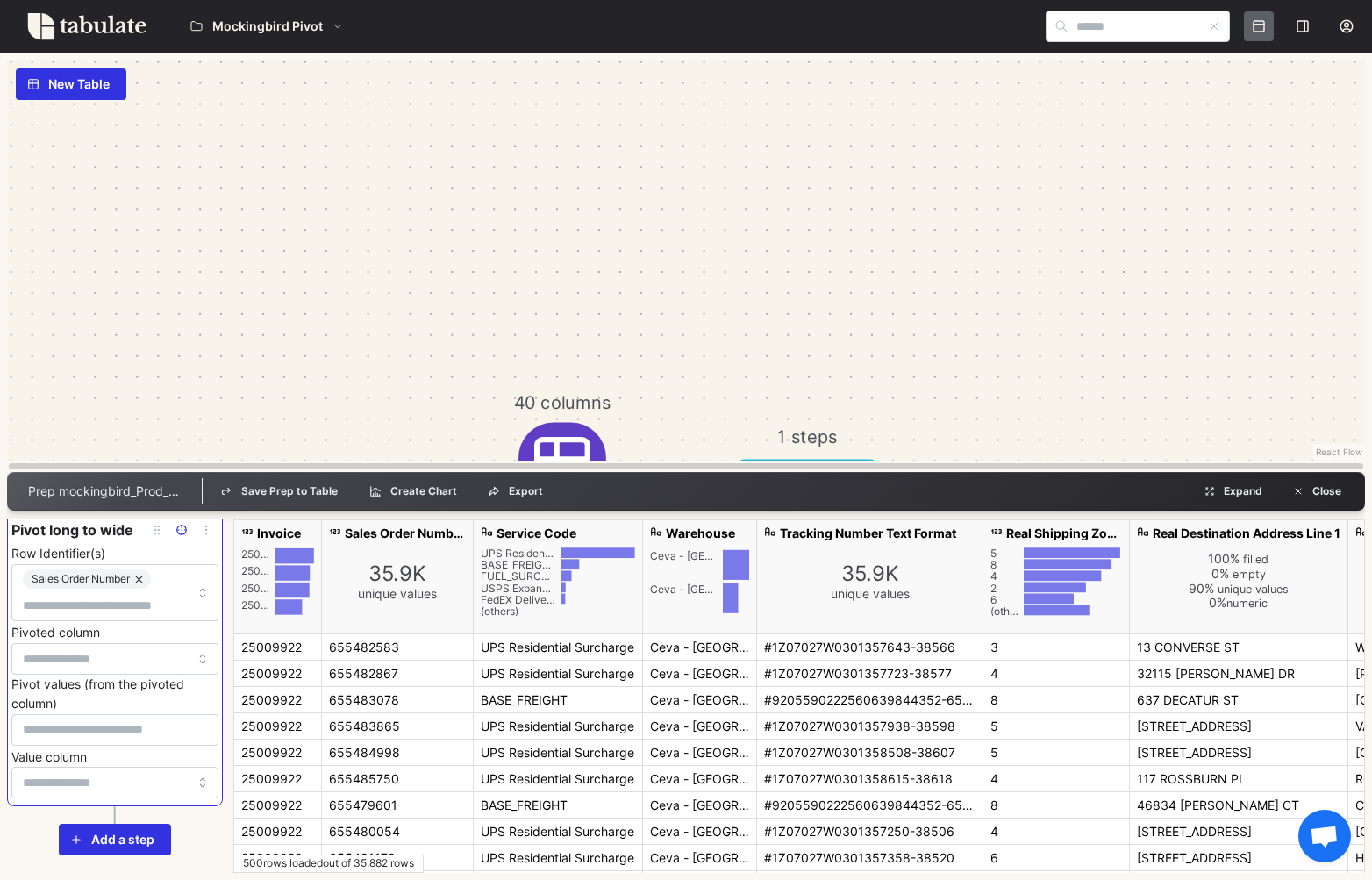
scroll to position [0, 0]
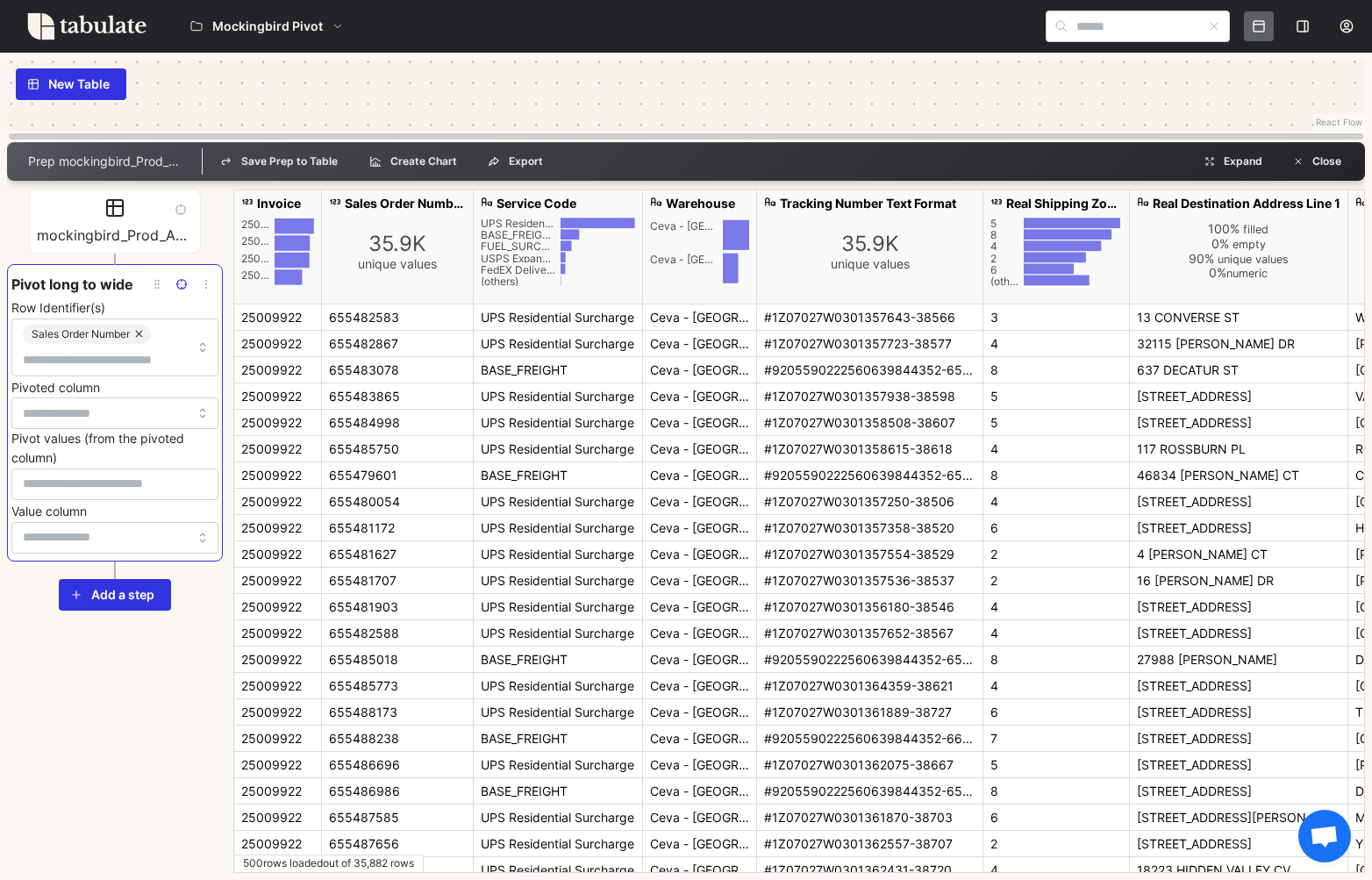
click at [332, 134] on div at bounding box center [685, 136] width 1354 height 7
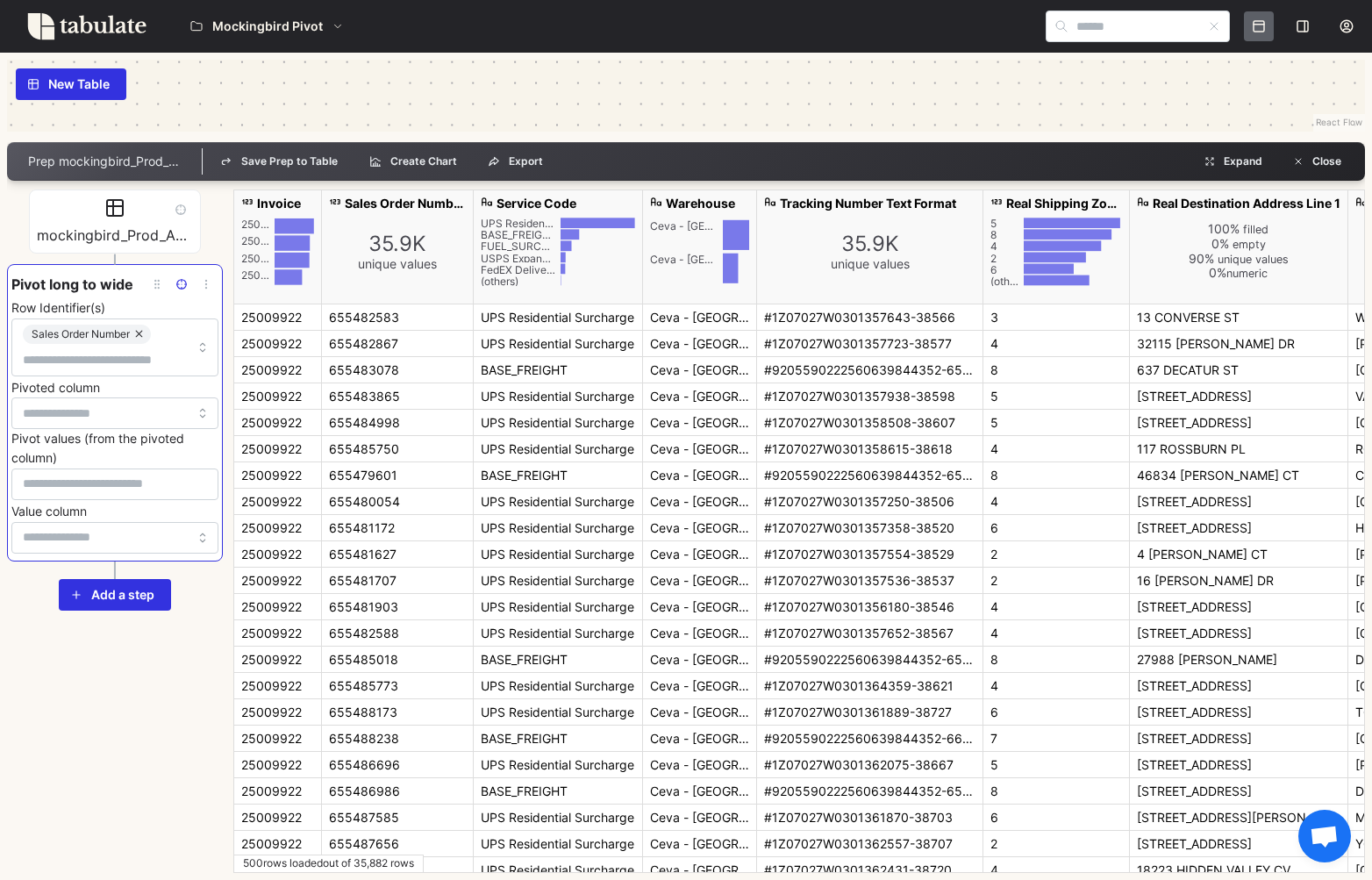
click at [90, 403] on input "Pivoted column" at bounding box center [114, 413] width 207 height 32
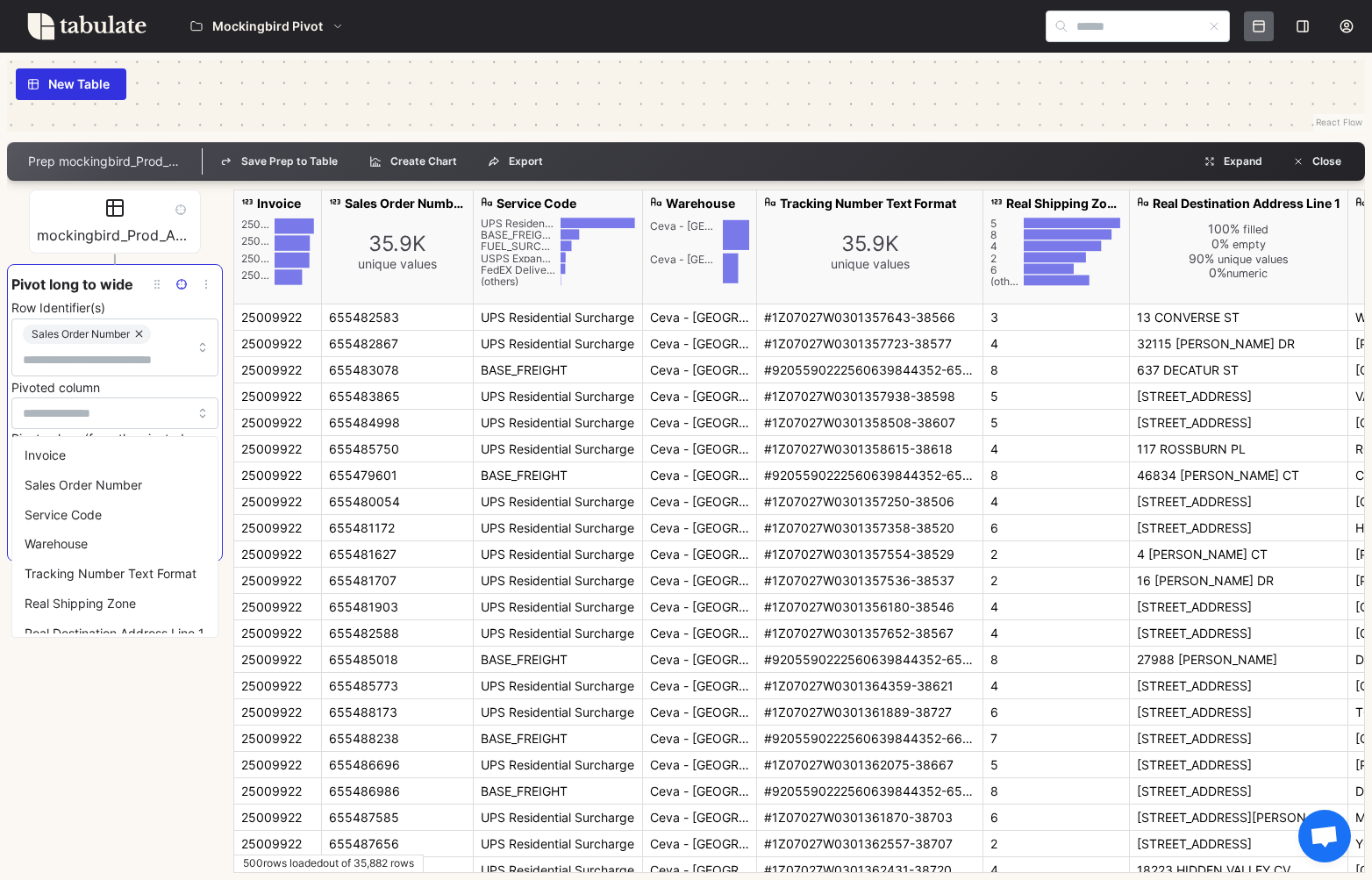
click at [113, 507] on div "Service Code" at bounding box center [115, 515] width 199 height 30
type input "**********"
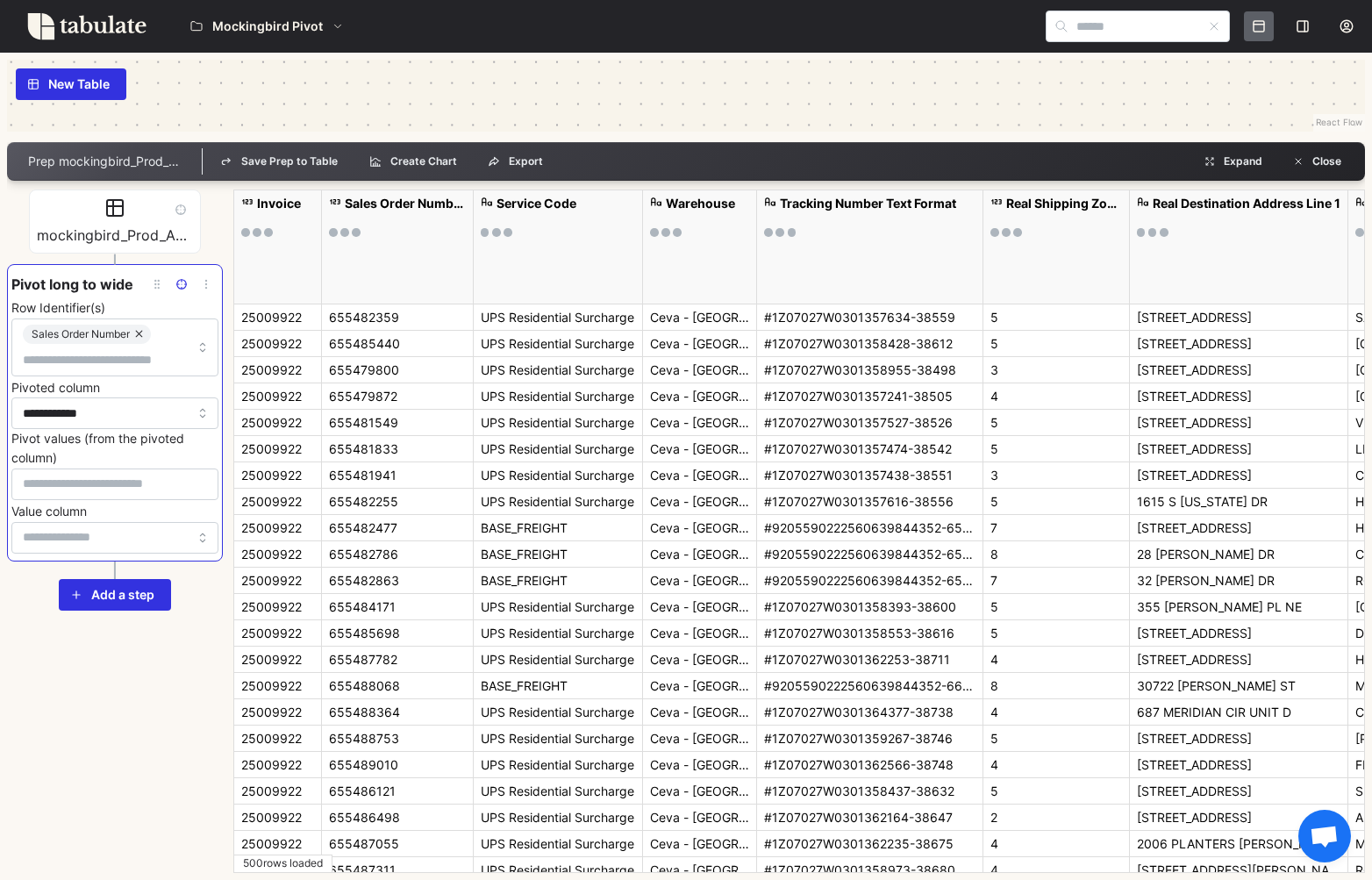
click at [86, 485] on input "Pivot values (from the pivoted column)" at bounding box center [114, 484] width 185 height 20
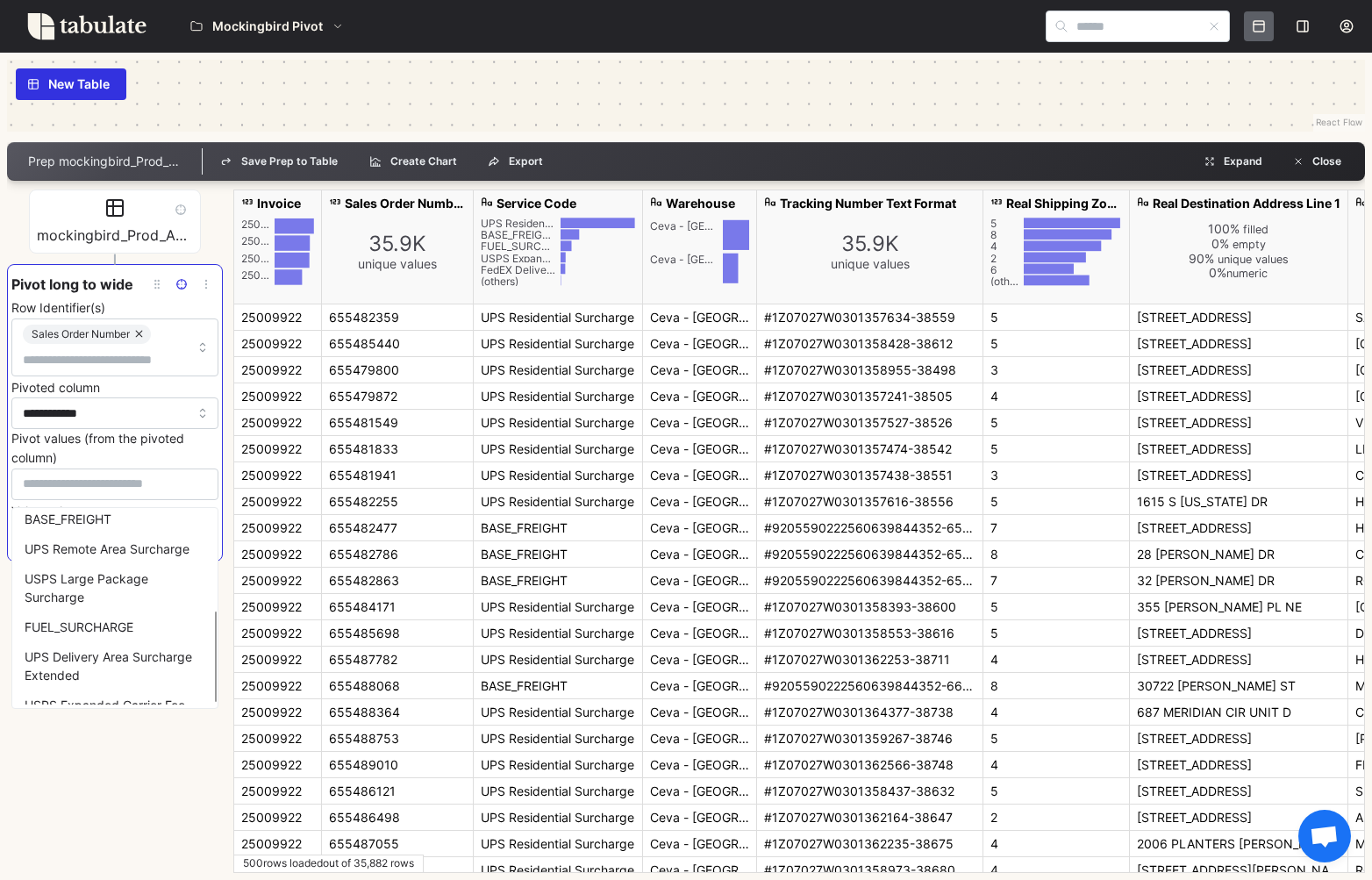
scroll to position [218, 0]
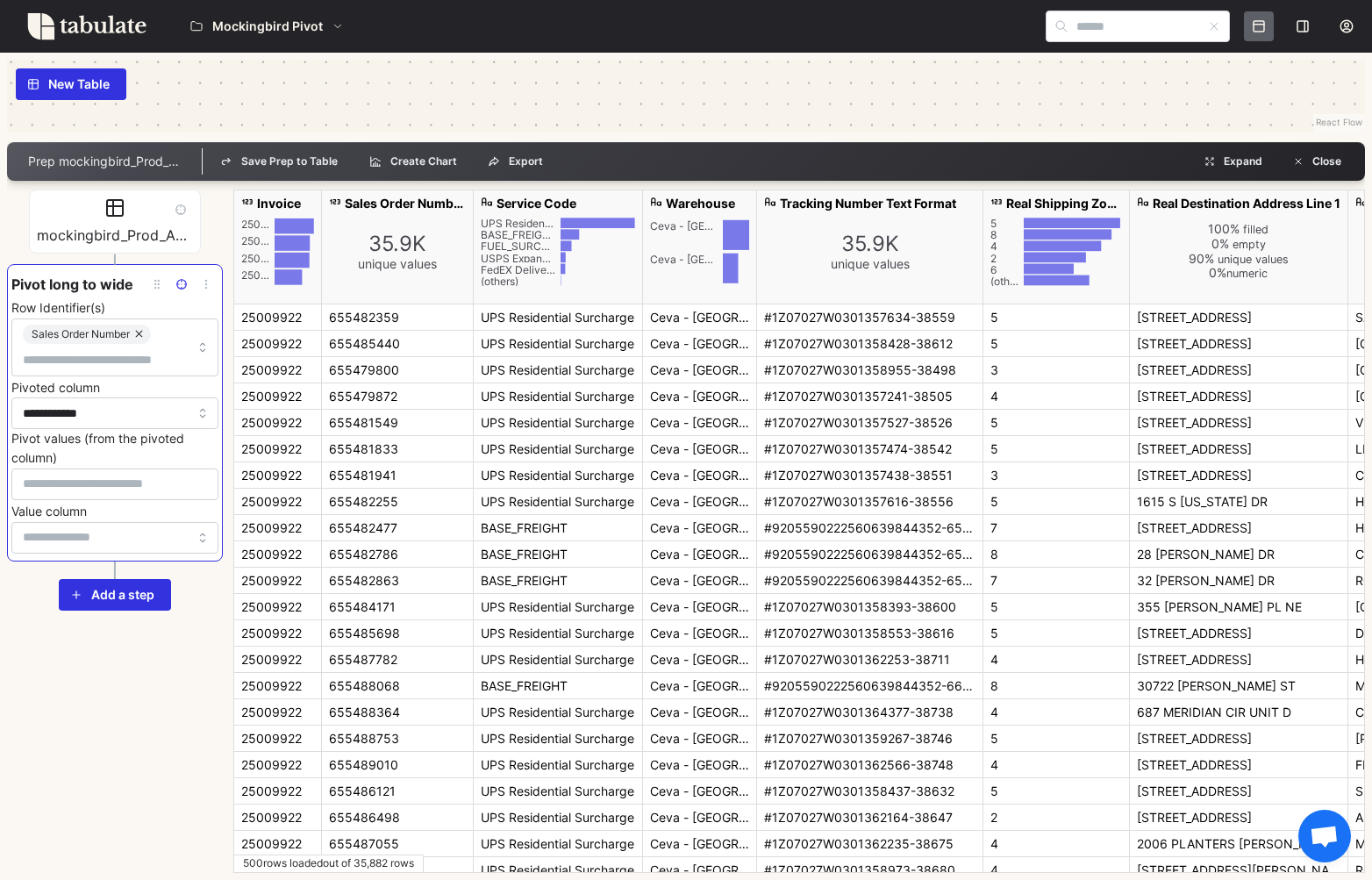
click at [166, 737] on div "**********" at bounding box center [114, 530] width 216 height 683
click at [79, 528] on input "Value column" at bounding box center [114, 538] width 207 height 32
click at [169, 816] on div "**********" at bounding box center [114, 530] width 216 height 683
click at [181, 284] on icon "button" at bounding box center [181, 284] width 12 height 12
click at [205, 281] on icon "button" at bounding box center [205, 281] width 1 height 1
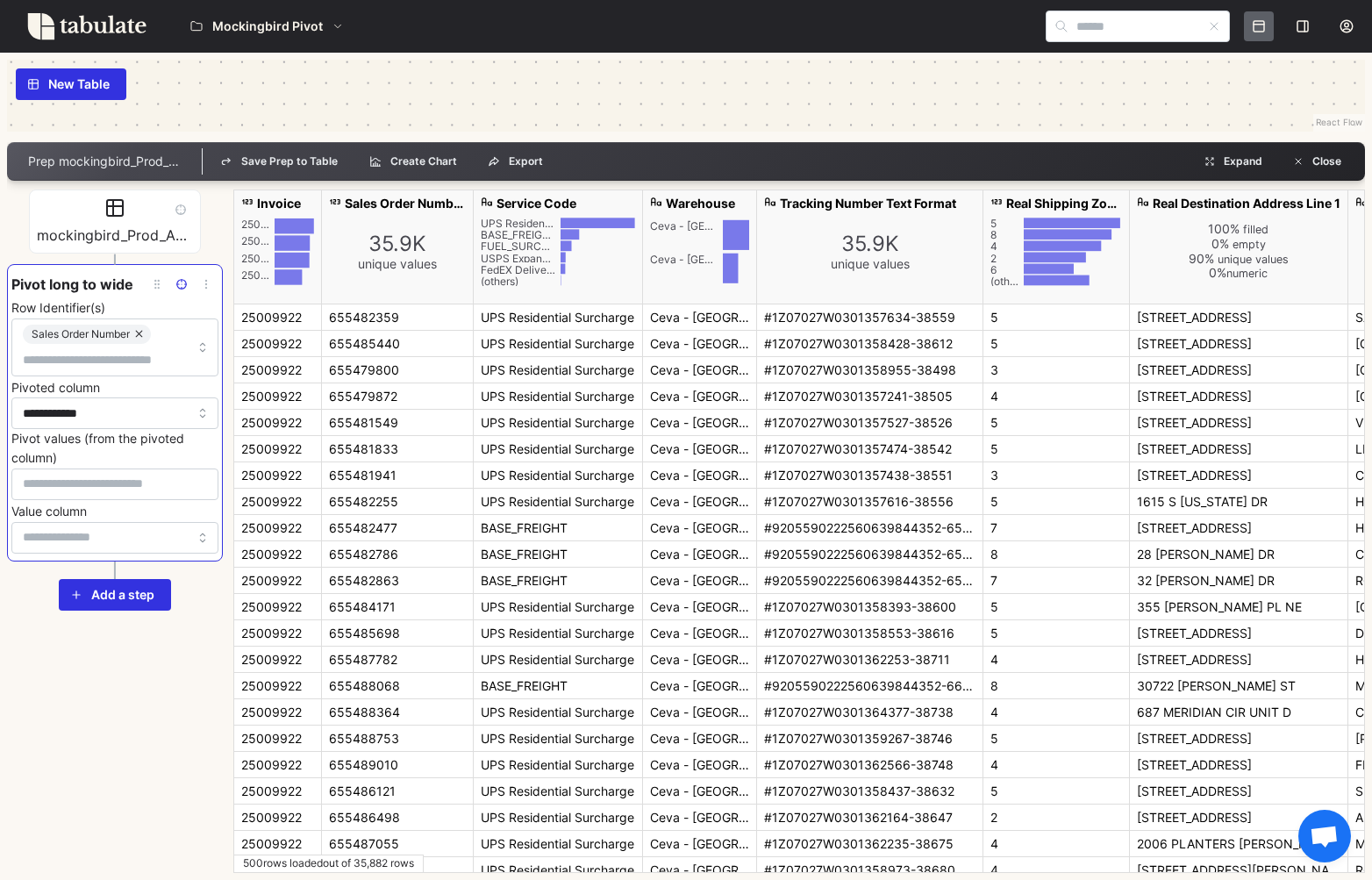
click at [150, 688] on div "**********" at bounding box center [114, 530] width 216 height 683
click at [115, 534] on input "Value column" at bounding box center [114, 538] width 207 height 32
click at [142, 799] on div "**********" at bounding box center [114, 530] width 216 height 683
click at [66, 420] on input "**********" at bounding box center [114, 413] width 207 height 32
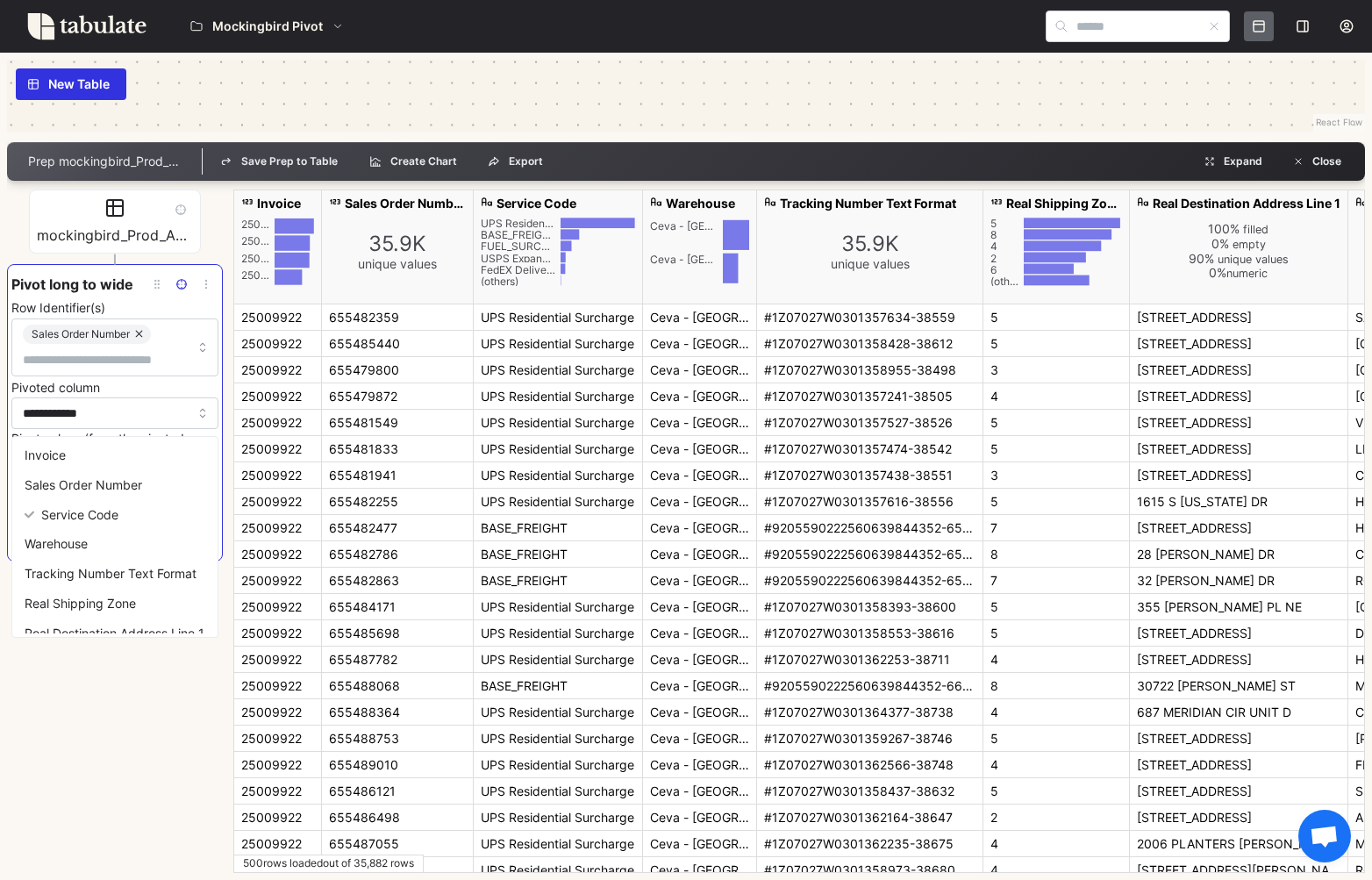
click at [66, 420] on input "**********" at bounding box center [114, 413] width 207 height 32
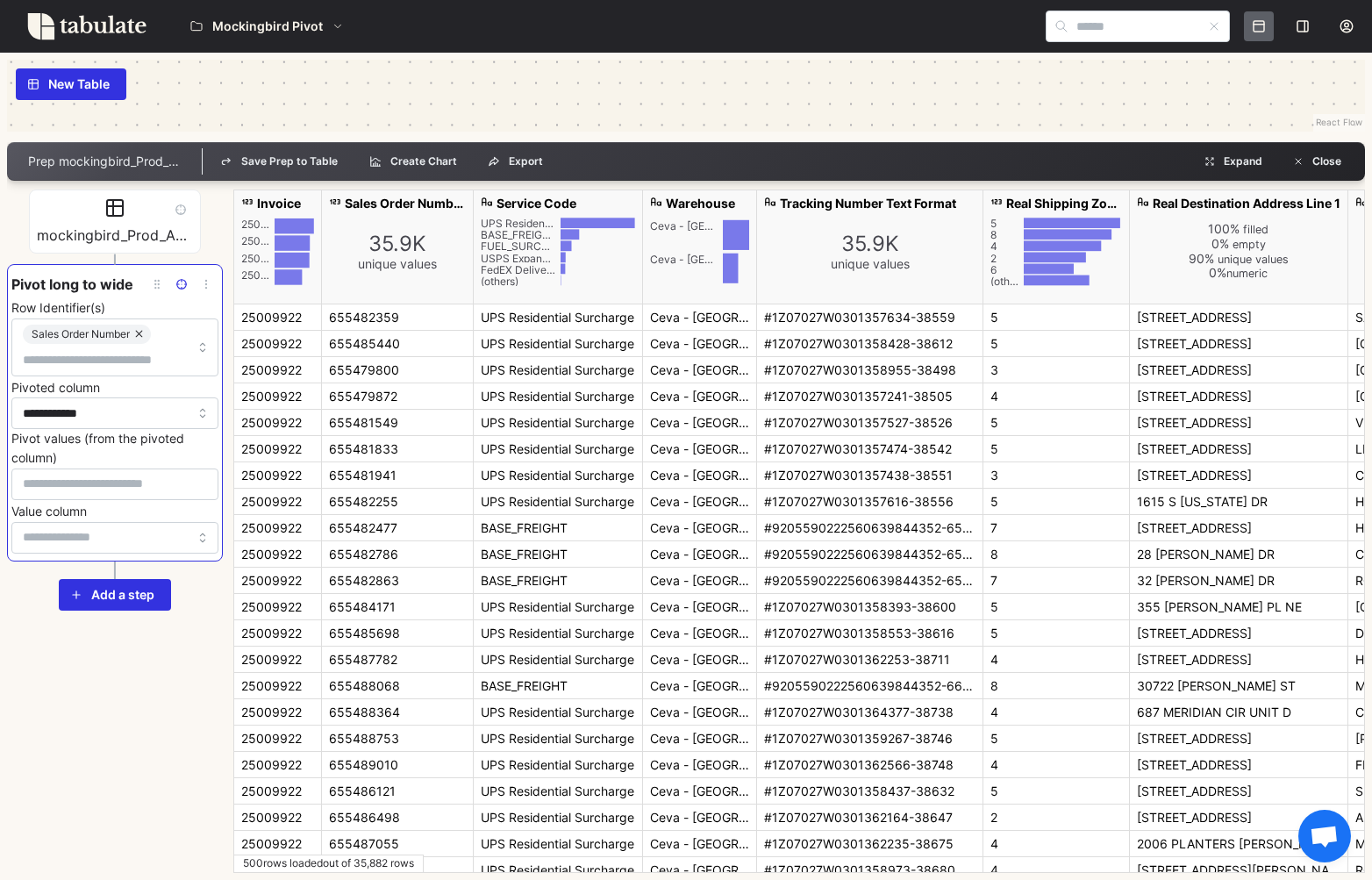
click at [126, 487] on input "Pivot values (from the pivoted column)" at bounding box center [114, 484] width 185 height 20
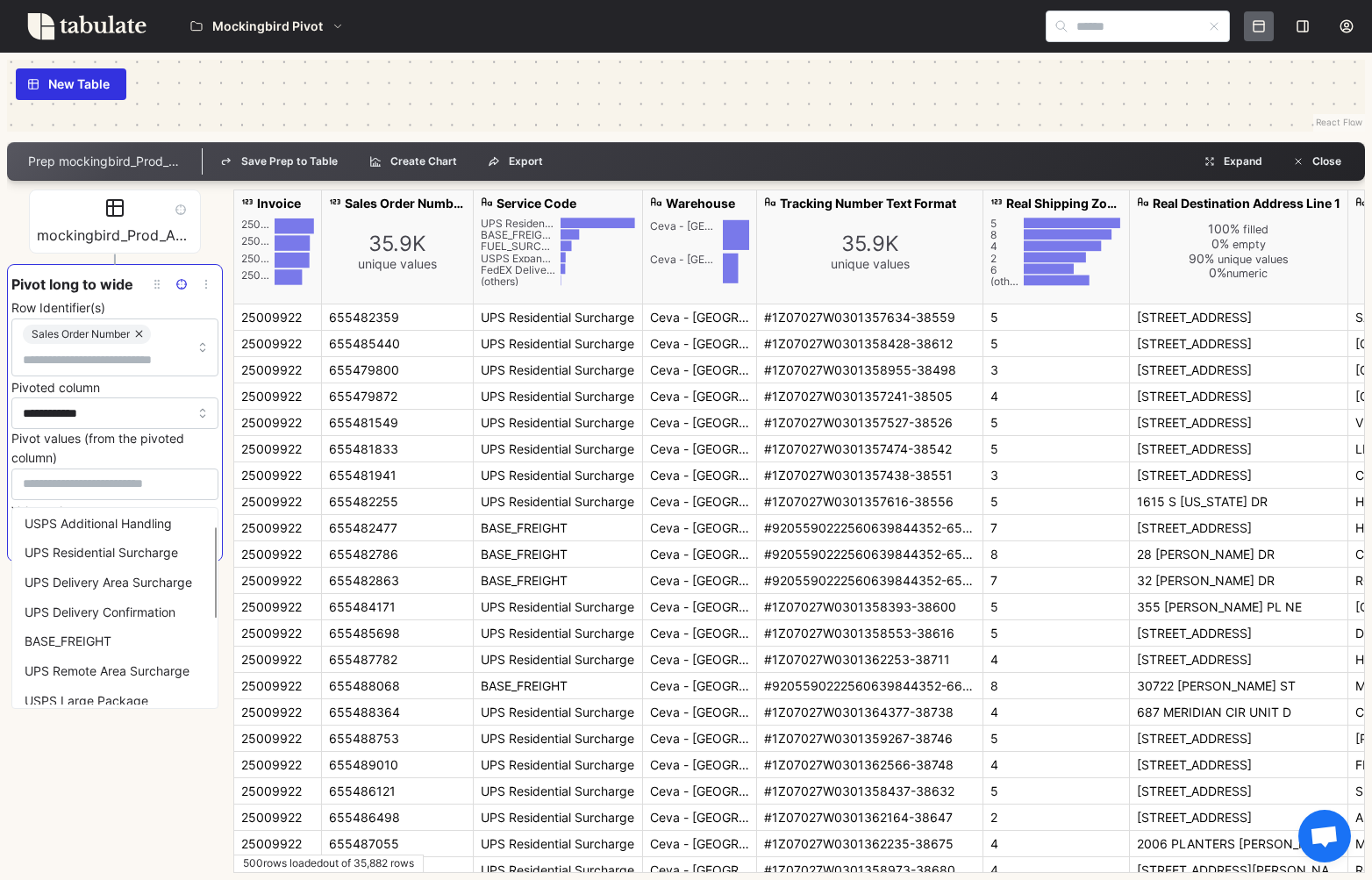
scroll to position [0, 0]
click at [127, 525] on div "FedEX Delivery Area Surcharge" at bounding box center [115, 527] width 199 height 30
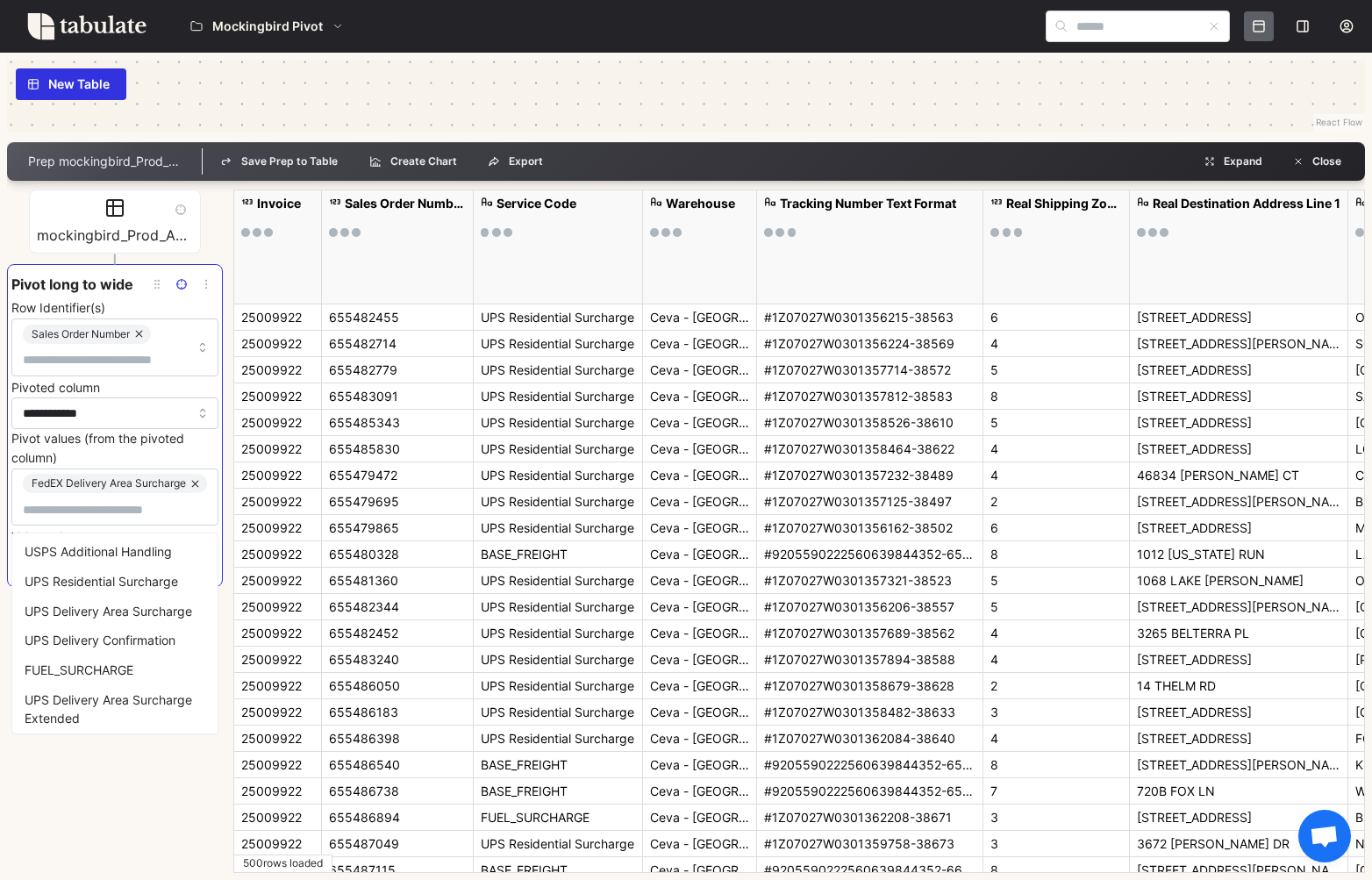
click at [112, 545] on div "USPS Additional Handling" at bounding box center [115, 552] width 199 height 30
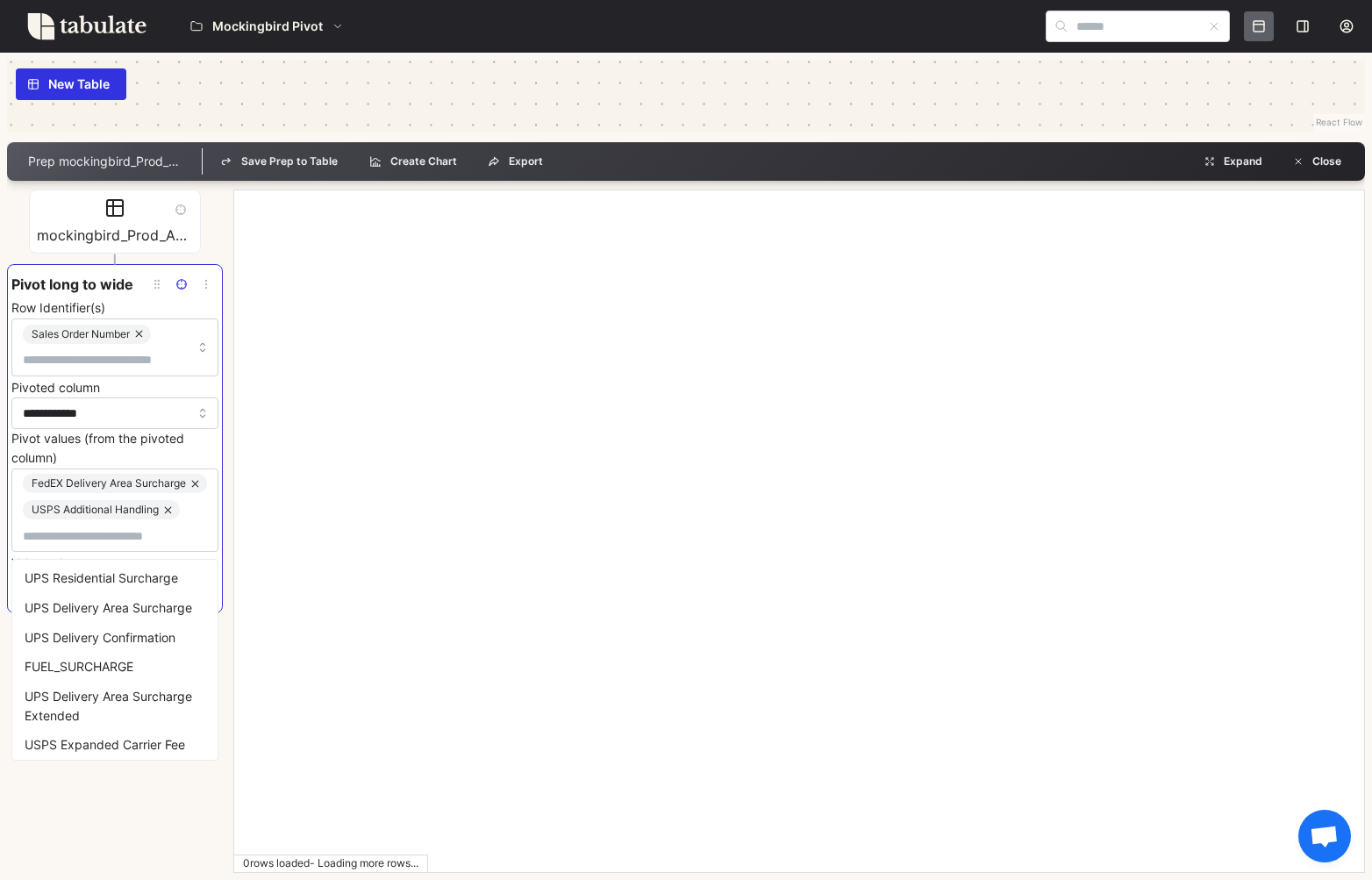
click at [84, 583] on div "UPS Residential Surcharge" at bounding box center [115, 578] width 199 height 30
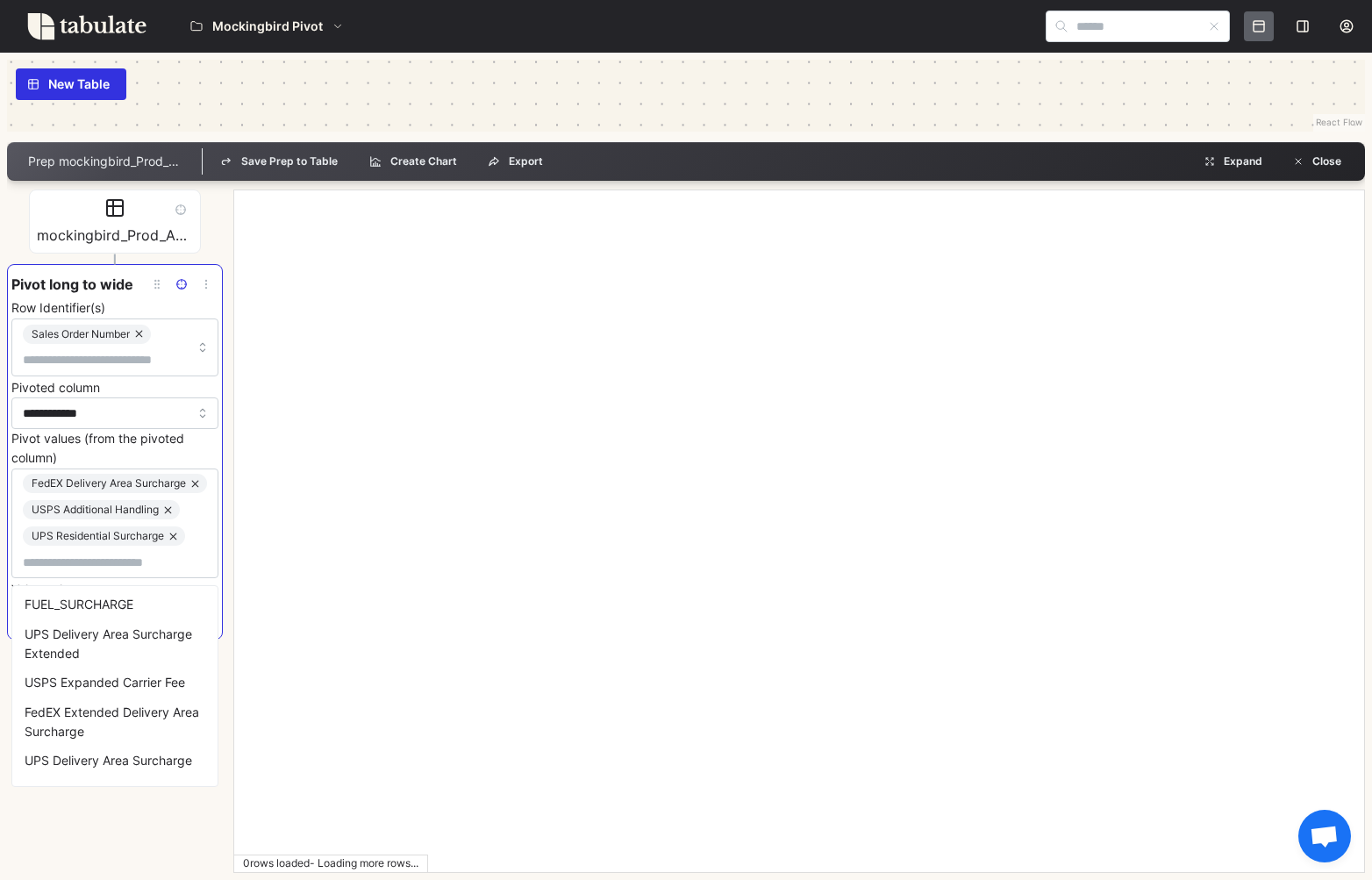
click at [89, 604] on div "FUEL_SURCHARGE" at bounding box center [115, 604] width 199 height 30
drag, startPoint x: 88, startPoint y: 627, endPoint x: 91, endPoint y: 645, distance: 18.2
click at [88, 627] on div "UPS Delivery Area Surcharge Extended" at bounding box center [115, 639] width 199 height 48
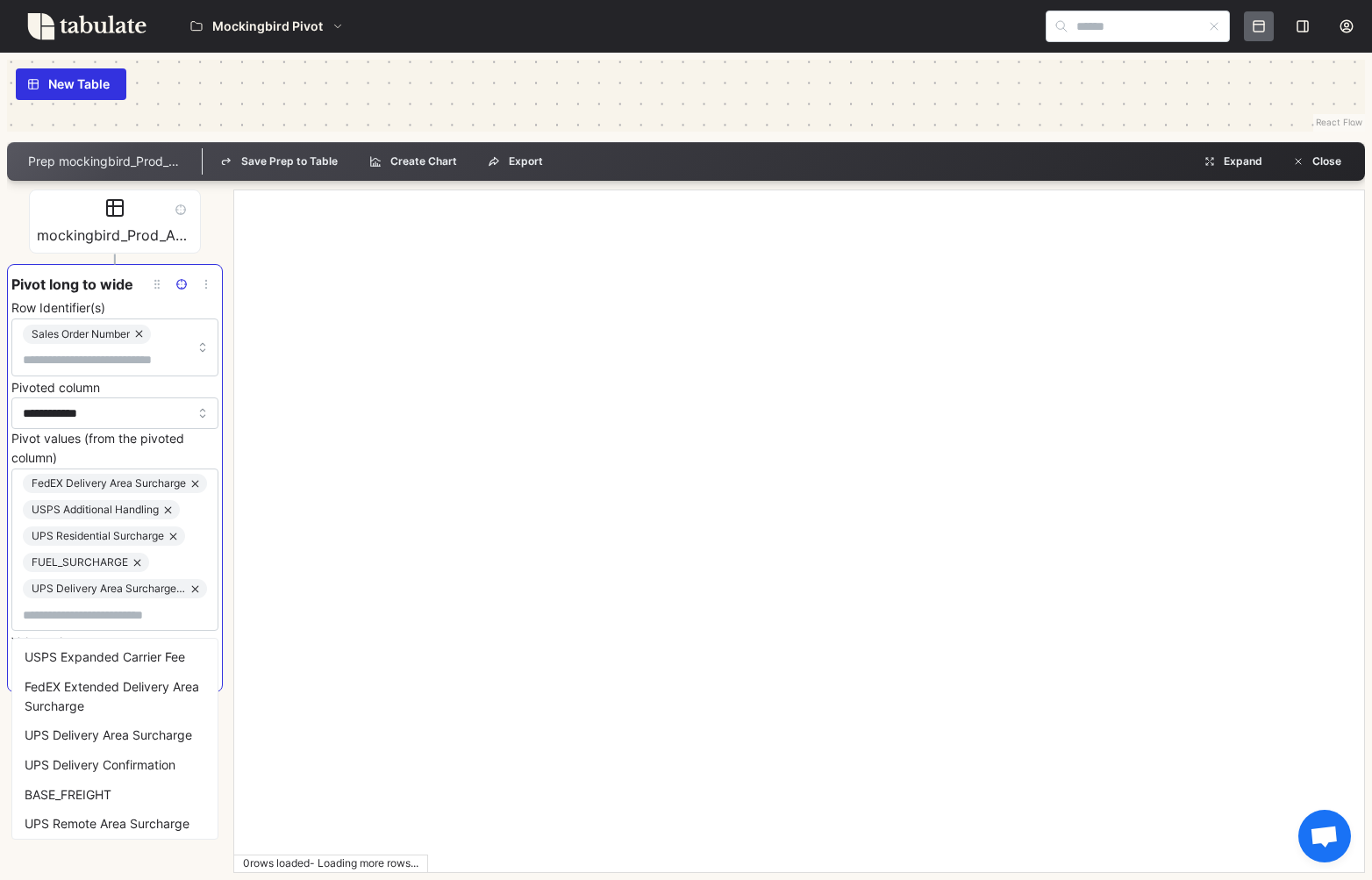
click at [90, 651] on div "USPS Expanded Carrier Fee" at bounding box center [115, 657] width 199 height 30
click at [94, 679] on div "FedEX Extended Delivery Area Surcharge" at bounding box center [115, 692] width 199 height 48
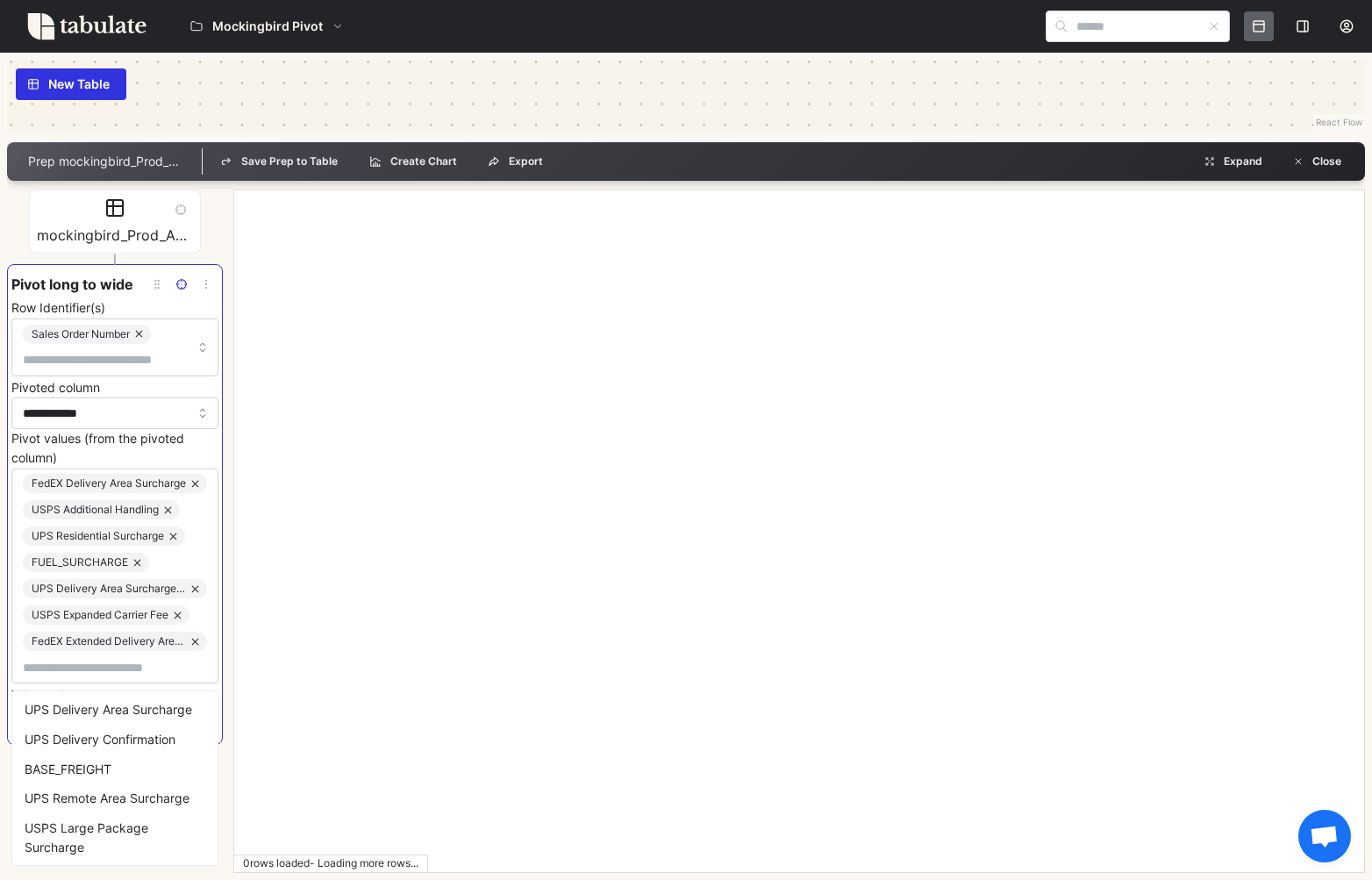
click at [96, 707] on div "UPS Delivery Area Surcharge" at bounding box center [115, 710] width 199 height 30
click at [92, 729] on div "UPS Delivery Confirmation" at bounding box center [115, 737] width 199 height 30
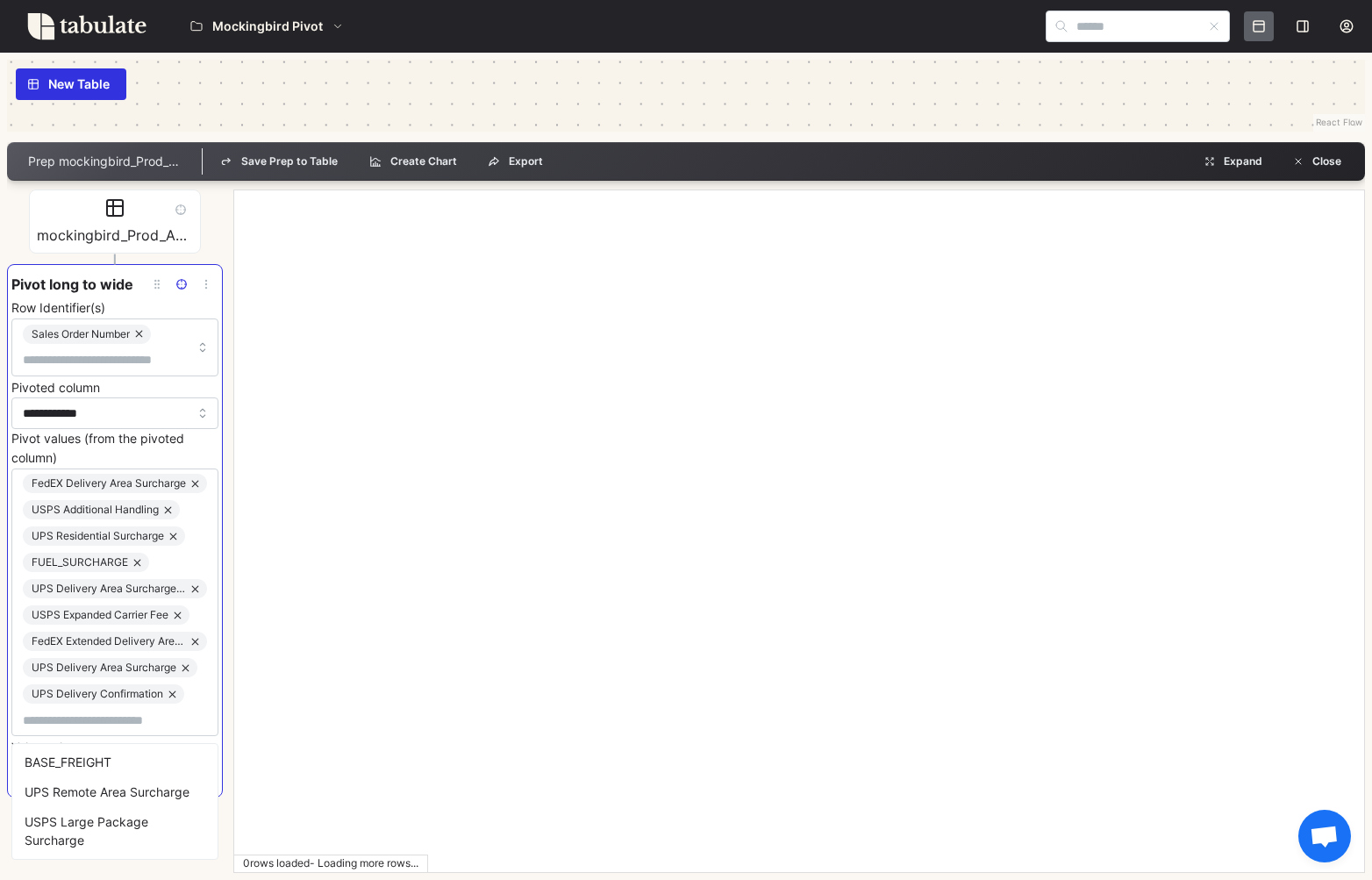
drag, startPoint x: 92, startPoint y: 756, endPoint x: 92, endPoint y: 778, distance: 22.0
click at [92, 756] on div "BASE_FREIGHT" at bounding box center [115, 763] width 199 height 30
click at [86, 791] on div "UPS Remote Area Surcharge" at bounding box center [115, 789] width 199 height 30
click at [77, 823] on div "USPS Large Package Surcharge" at bounding box center [115, 824] width 199 height 48
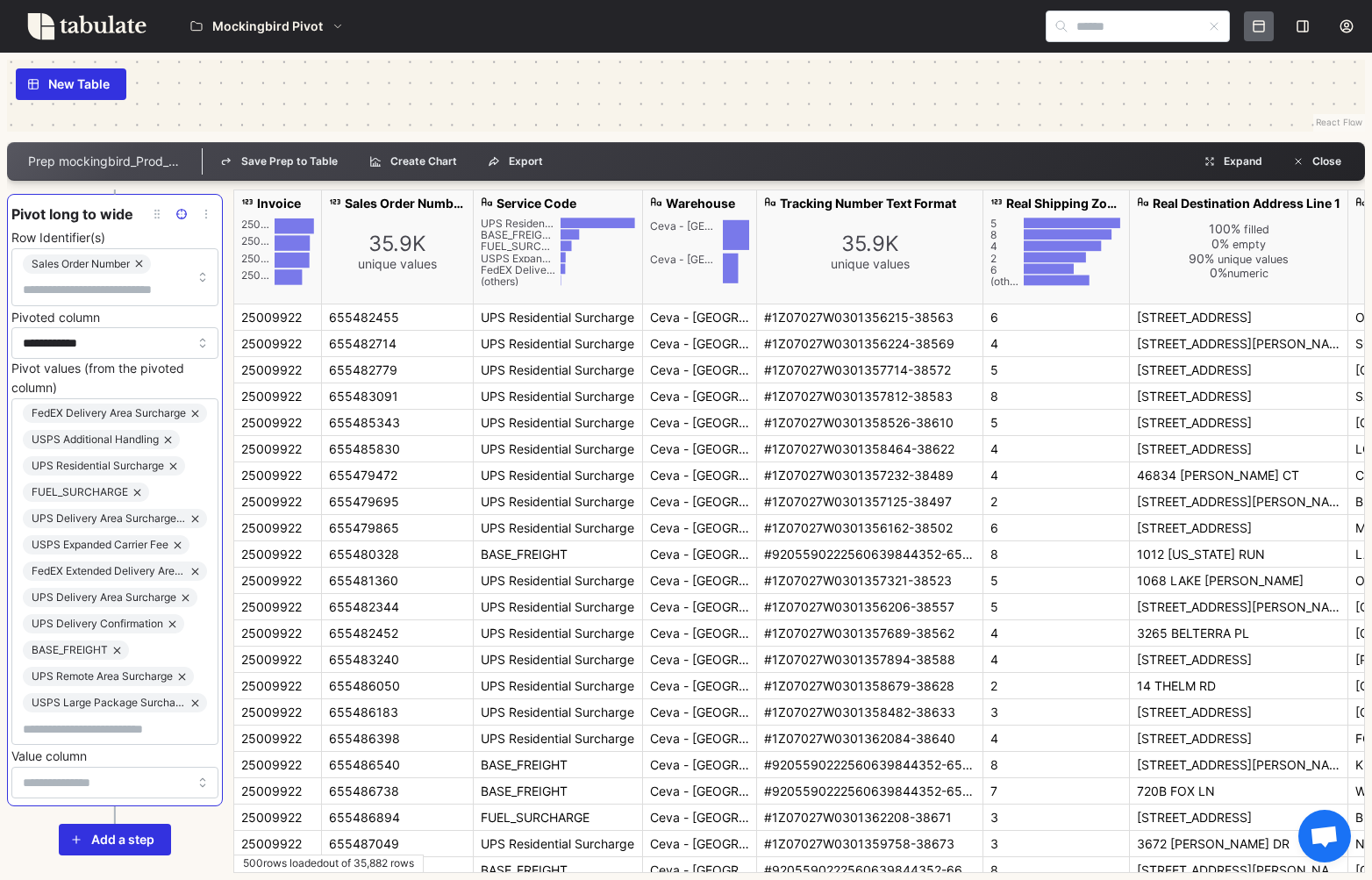
click at [122, 373] on label "Pivot values (from the pivoted column)" at bounding box center [114, 378] width 207 height 37
click at [122, 720] on input "Pivot values (from the pivoted column)" at bounding box center [114, 729] width 185 height 20
click at [96, 781] on input "Value column" at bounding box center [114, 783] width 207 height 32
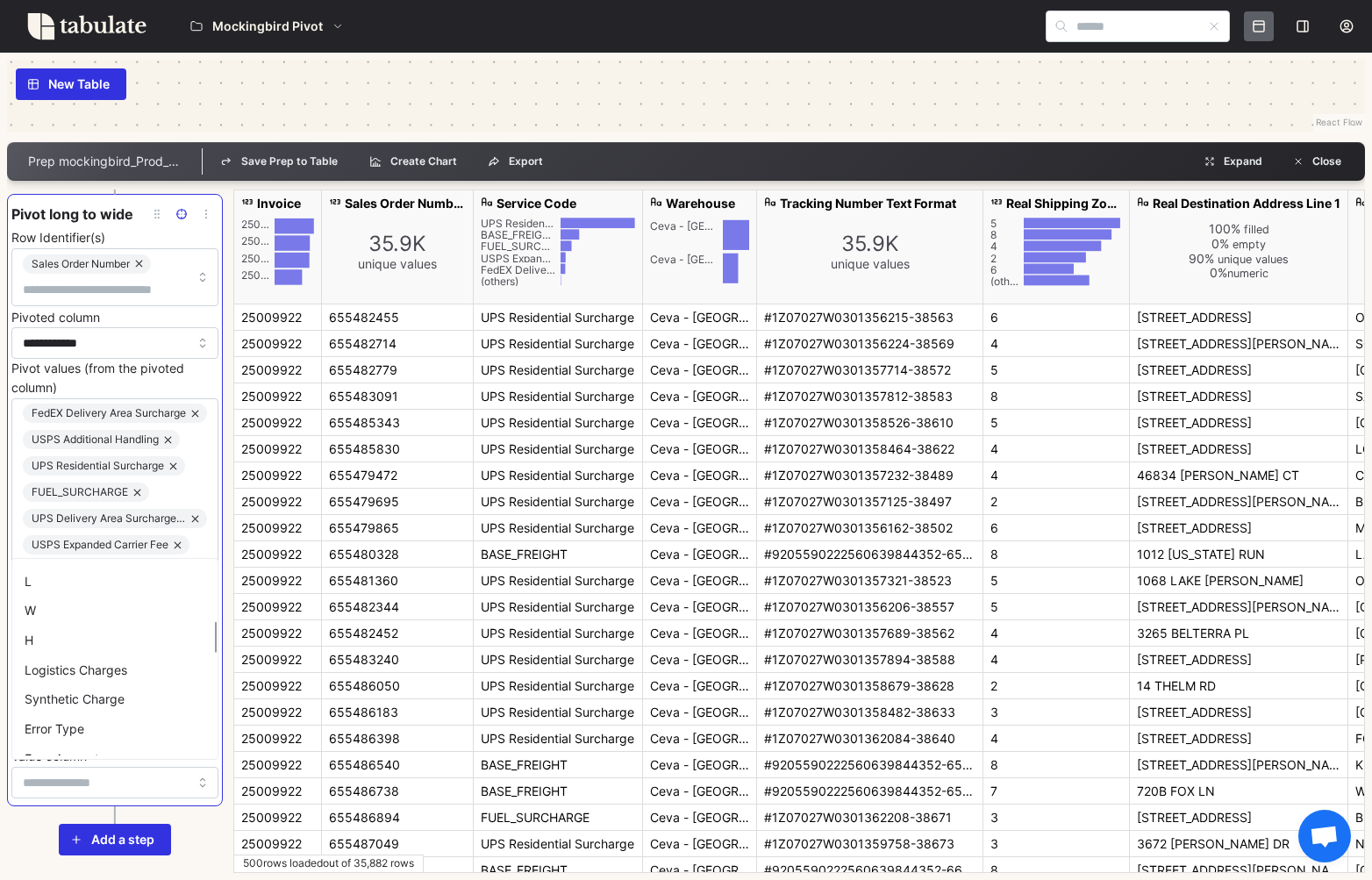
scroll to position [479, 0]
click at [96, 645] on div "Synthetic Charge" at bounding box center [115, 630] width 199 height 30
type input "**********"
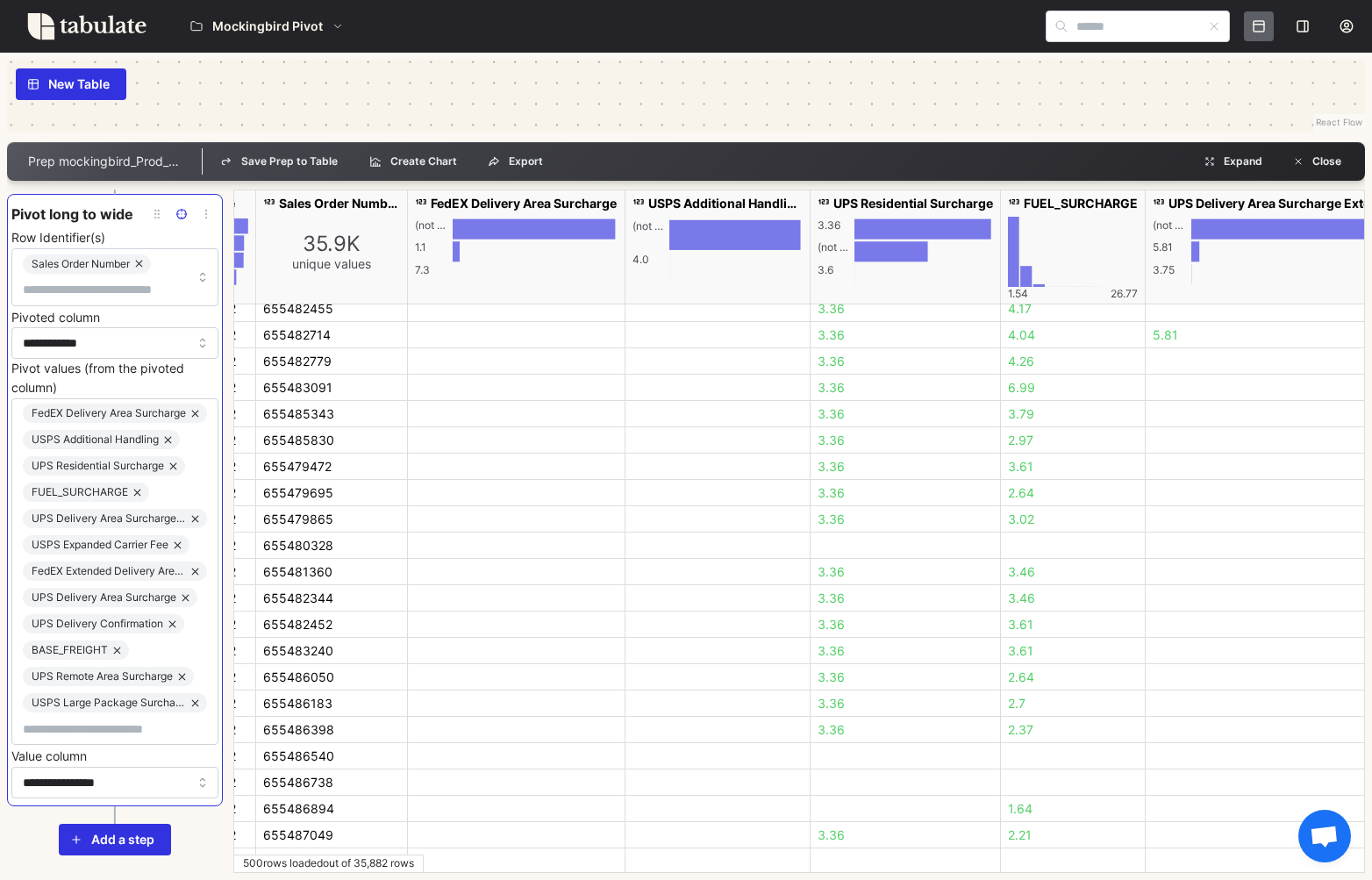
scroll to position [8, 0]
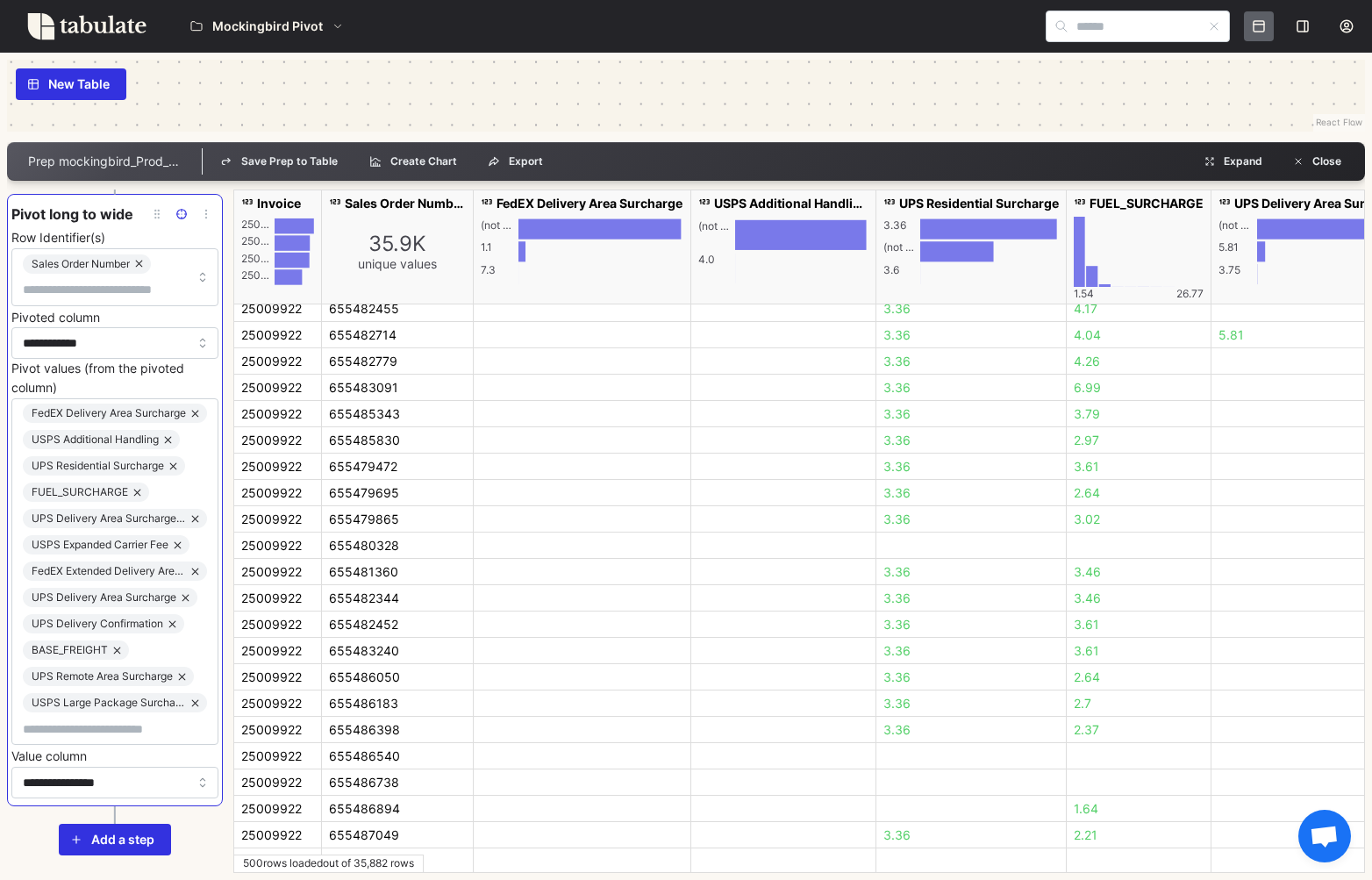
drag, startPoint x: 205, startPoint y: 825, endPoint x: 206, endPoint y: 727, distance: 98.0
click at [205, 824] on div "Add a step" at bounding box center [114, 840] width 216 height 32
click at [1331, 157] on span "Close" at bounding box center [1327, 161] width 29 height 24
